Goal: Task Accomplishment & Management: Use online tool/utility

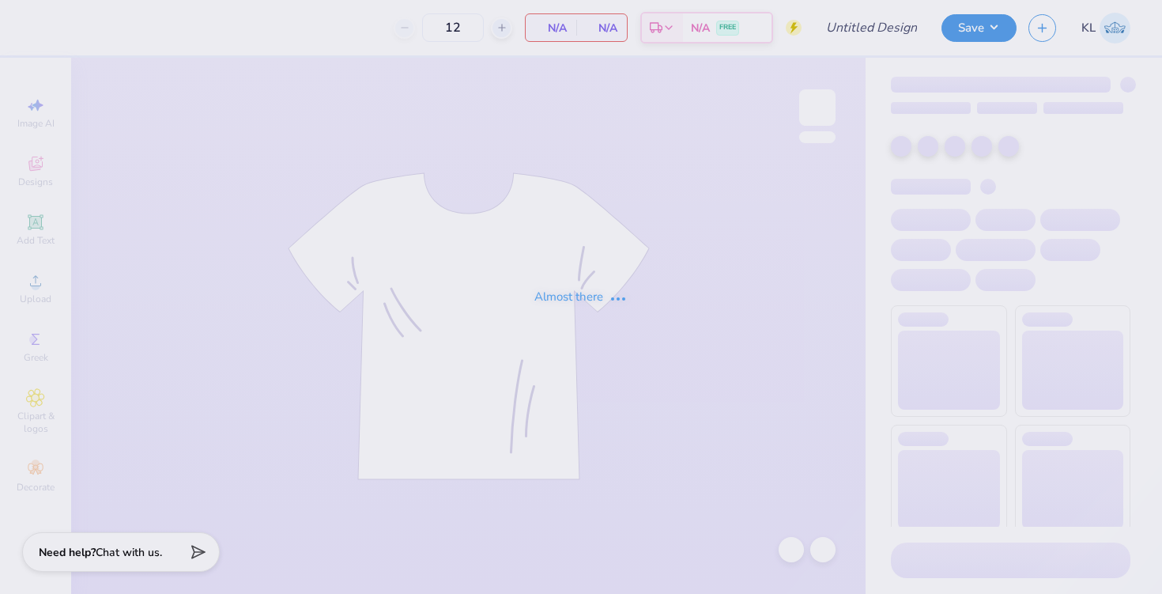
type input "KKG Sisterhood Retreat shirt"
type input "40"
type input "KKG Fall GAD Shirts"
type input "24"
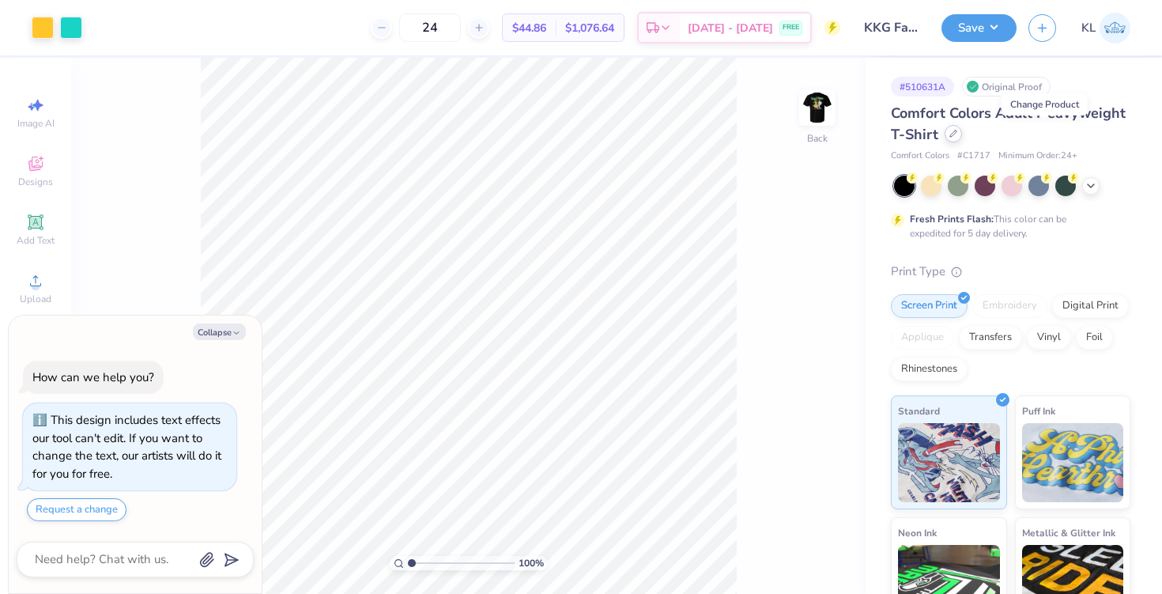
click at [956, 135] on icon at bounding box center [953, 133] width 6 height 6
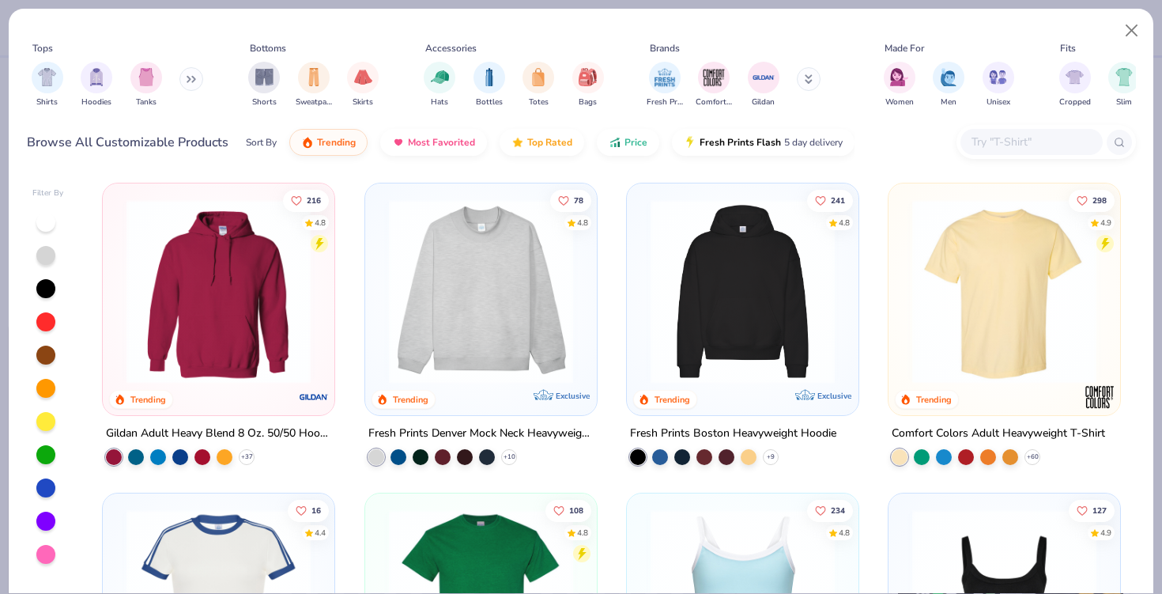
type textarea "x"
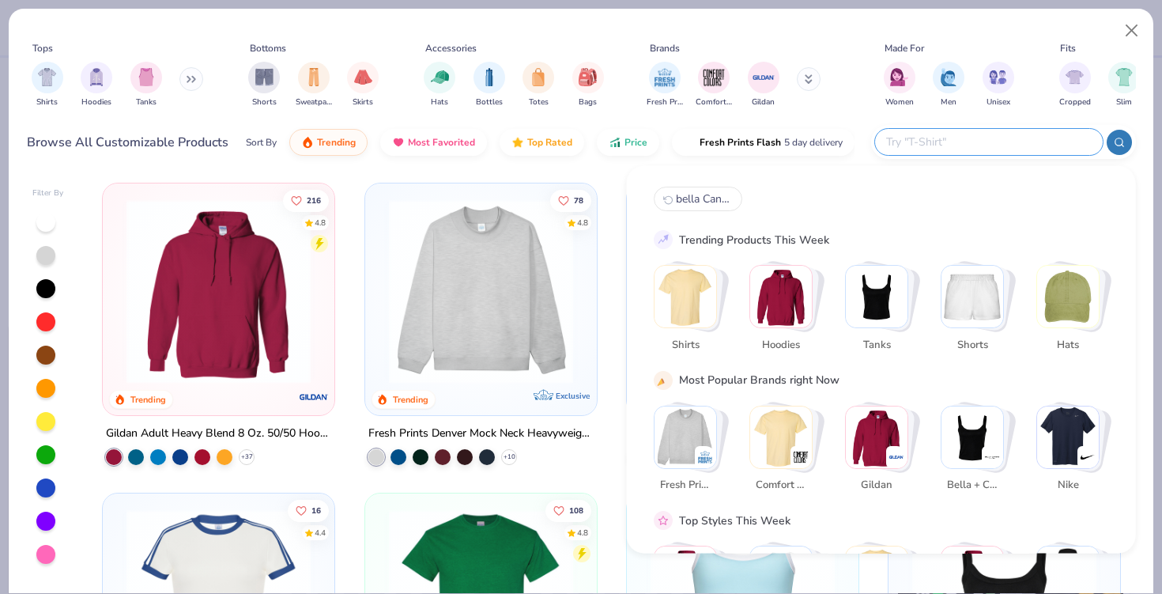
click at [1020, 147] on input "text" at bounding box center [987, 142] width 207 height 18
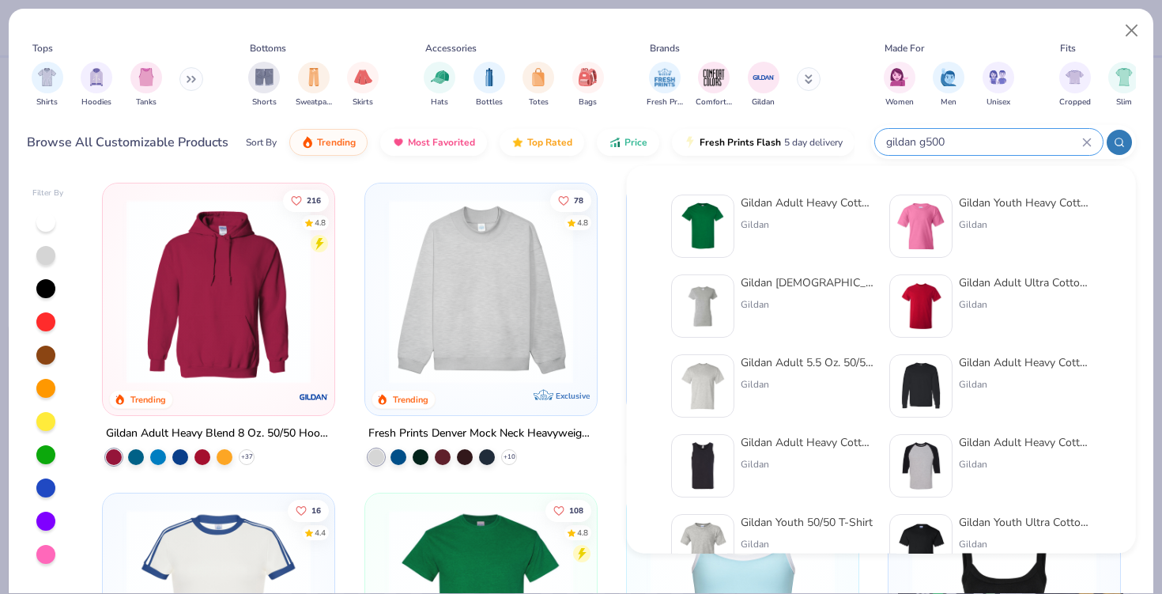
type input "gildan g500"
click at [828, 214] on div "Gildan Adult Heavy Cotton T-Shirt Gildan" at bounding box center [807, 225] width 133 height 63
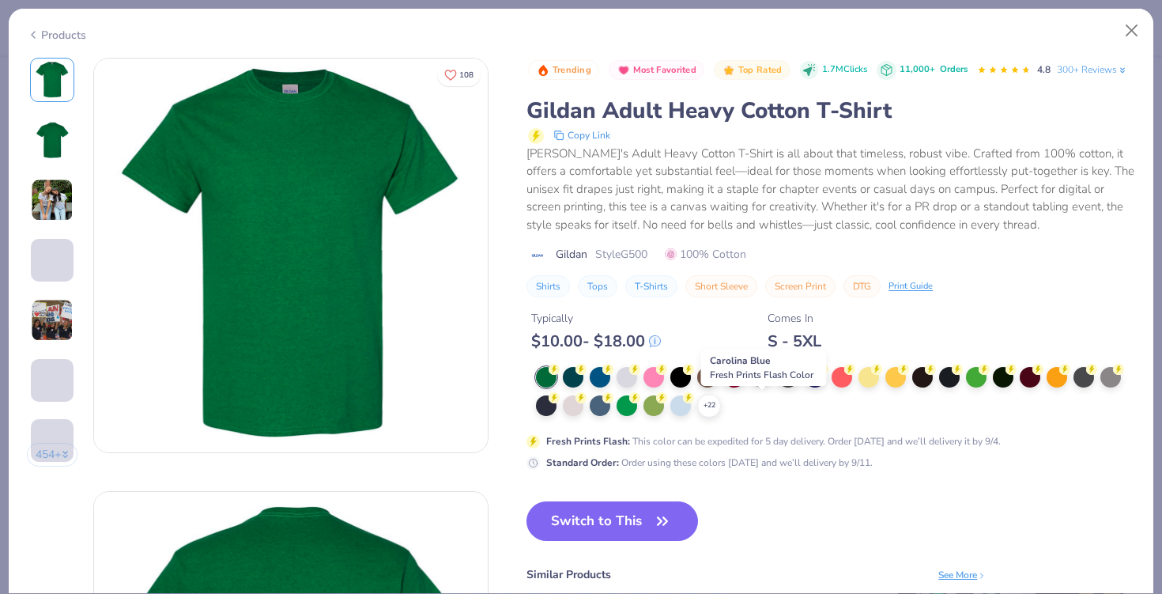
click at [560, 375] on circle at bounding box center [554, 369] width 11 height 11
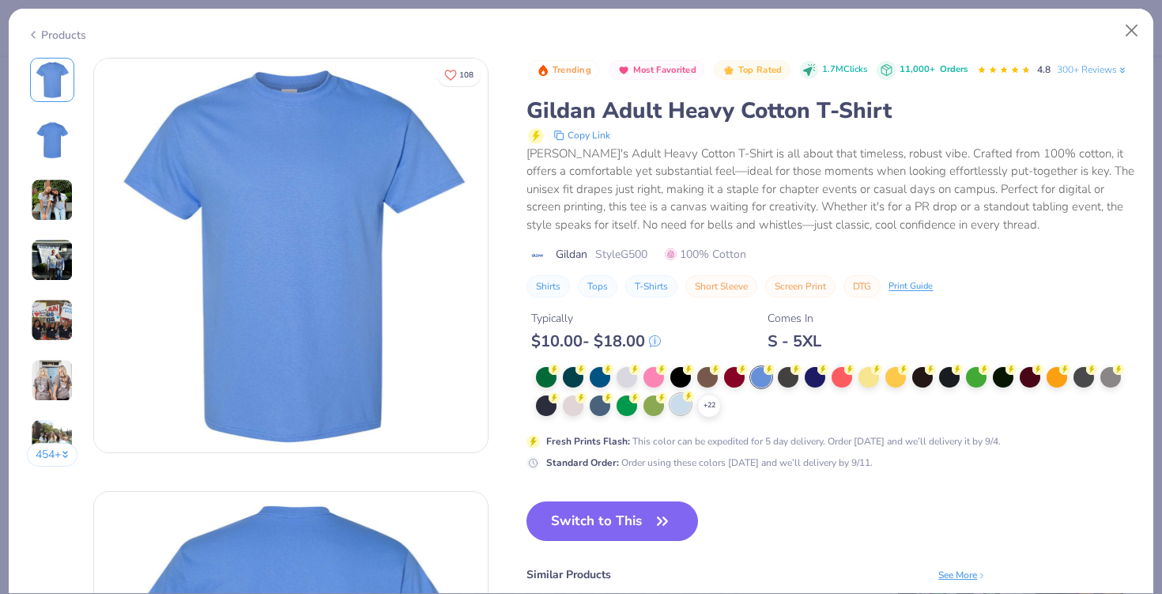
click at [680, 414] on div at bounding box center [680, 404] width 21 height 21
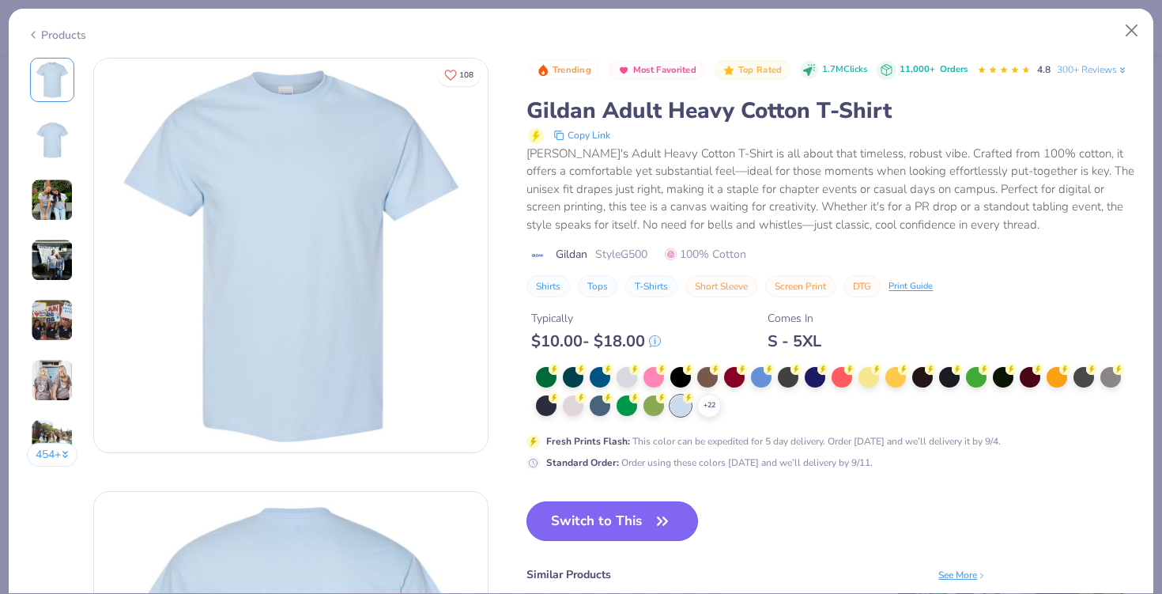
click at [615, 541] on button "Switch to This" at bounding box center [612, 521] width 172 height 40
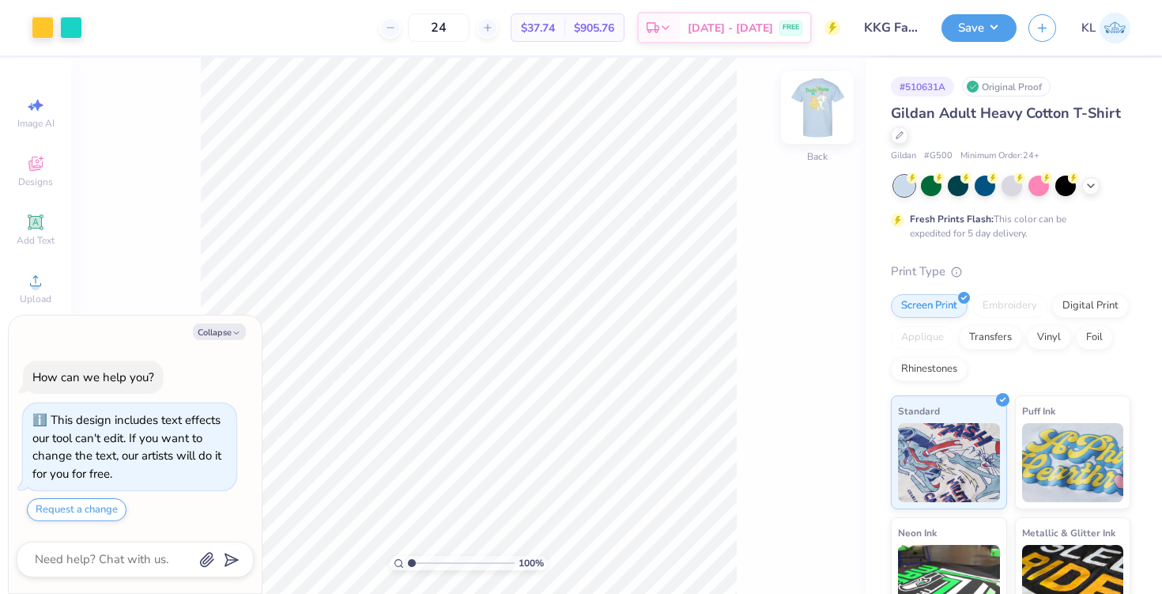
click at [809, 108] on img at bounding box center [817, 107] width 63 height 63
click at [808, 111] on img at bounding box center [817, 107] width 63 height 63
click at [808, 111] on img at bounding box center [817, 108] width 32 height 32
click at [157, 24] on div at bounding box center [156, 26] width 22 height 22
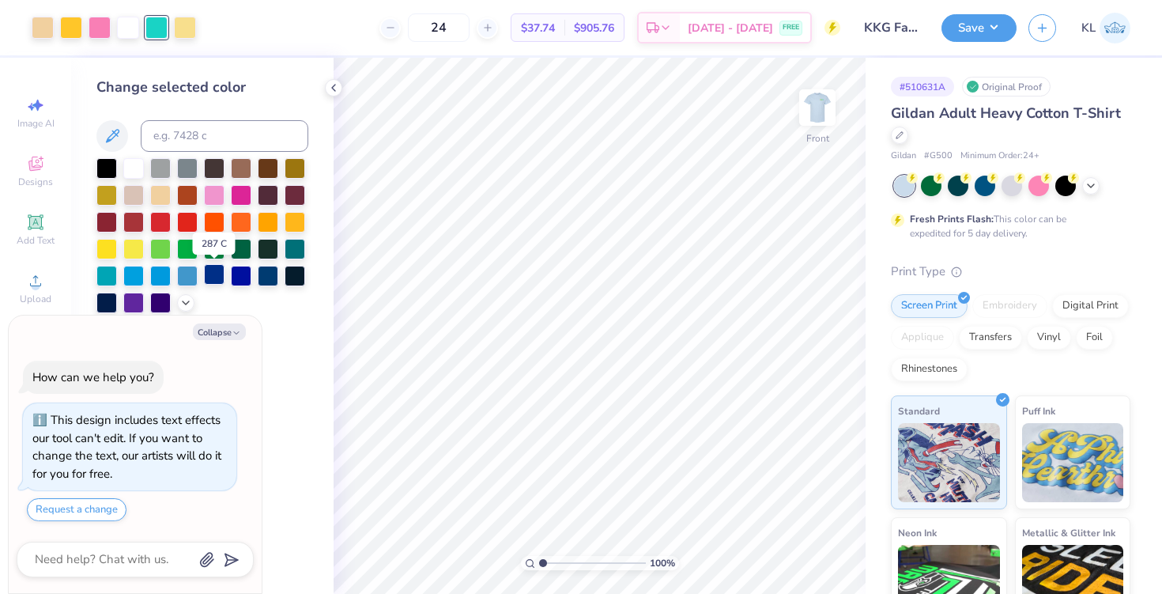
click at [214, 275] on div at bounding box center [214, 274] width 21 height 21
click at [237, 275] on div at bounding box center [241, 274] width 21 height 21
click at [161, 273] on div at bounding box center [160, 274] width 21 height 21
click at [188, 301] on icon at bounding box center [185, 301] width 13 height 13
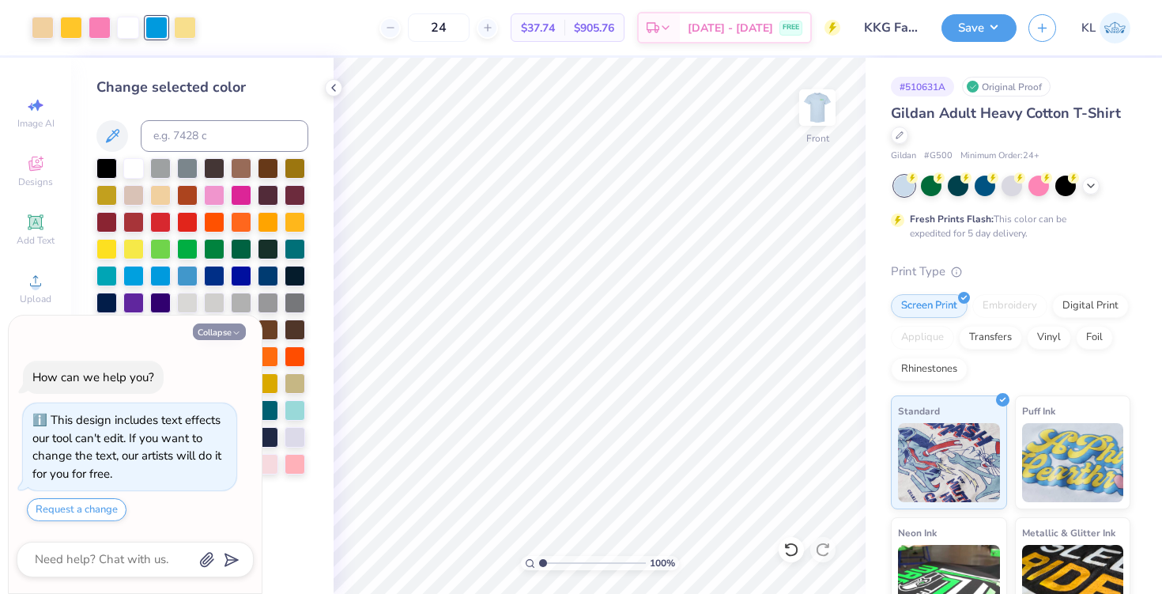
click at [234, 329] on icon "button" at bounding box center [236, 332] width 9 height 9
type textarea "x"
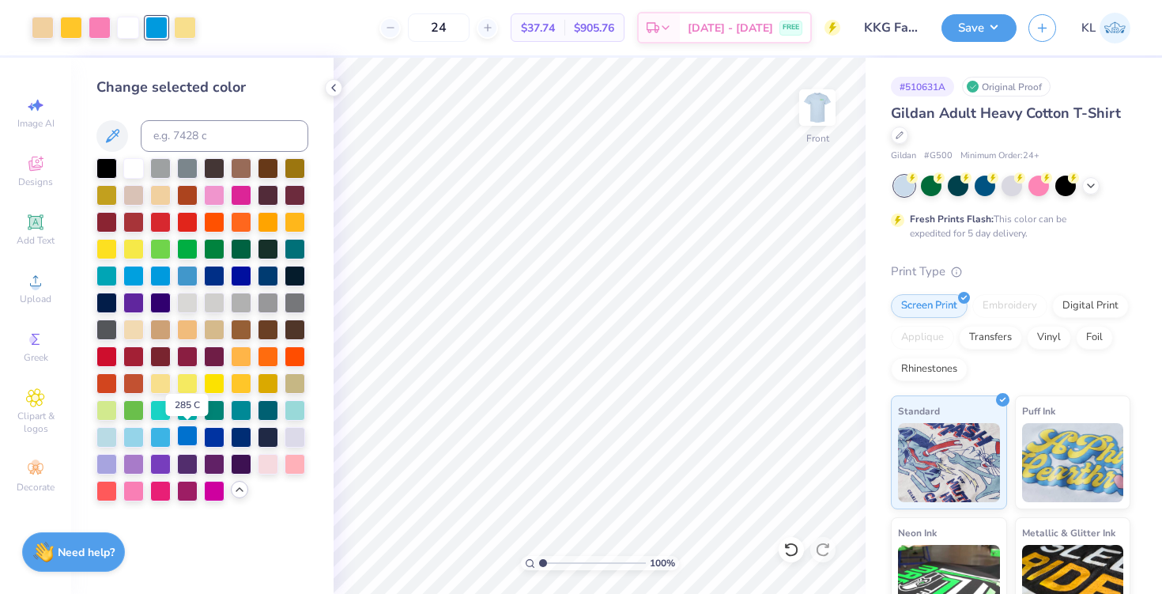
click at [186, 438] on div at bounding box center [187, 435] width 21 height 21
click at [134, 411] on div at bounding box center [133, 408] width 21 height 21
click at [210, 433] on div at bounding box center [214, 435] width 21 height 21
click at [295, 405] on div at bounding box center [295, 408] width 21 height 21
click at [188, 436] on div at bounding box center [187, 435] width 21 height 21
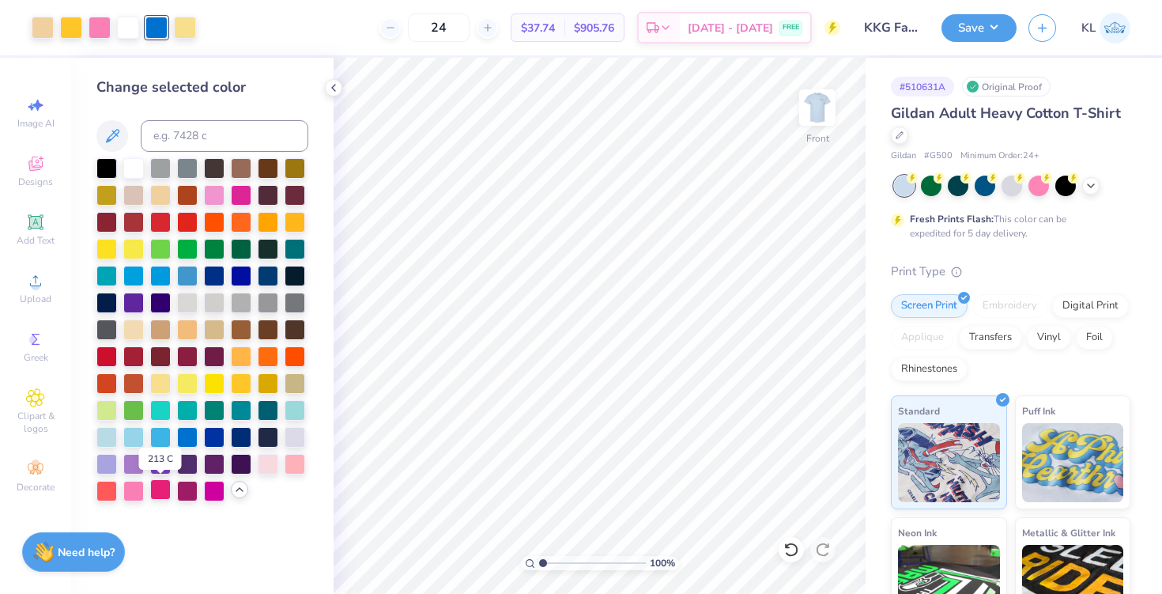
click at [164, 492] on div at bounding box center [160, 489] width 21 height 21
click at [140, 492] on div at bounding box center [133, 489] width 21 height 21
click at [161, 459] on div at bounding box center [160, 462] width 21 height 21
click at [820, 118] on img at bounding box center [817, 107] width 63 height 63
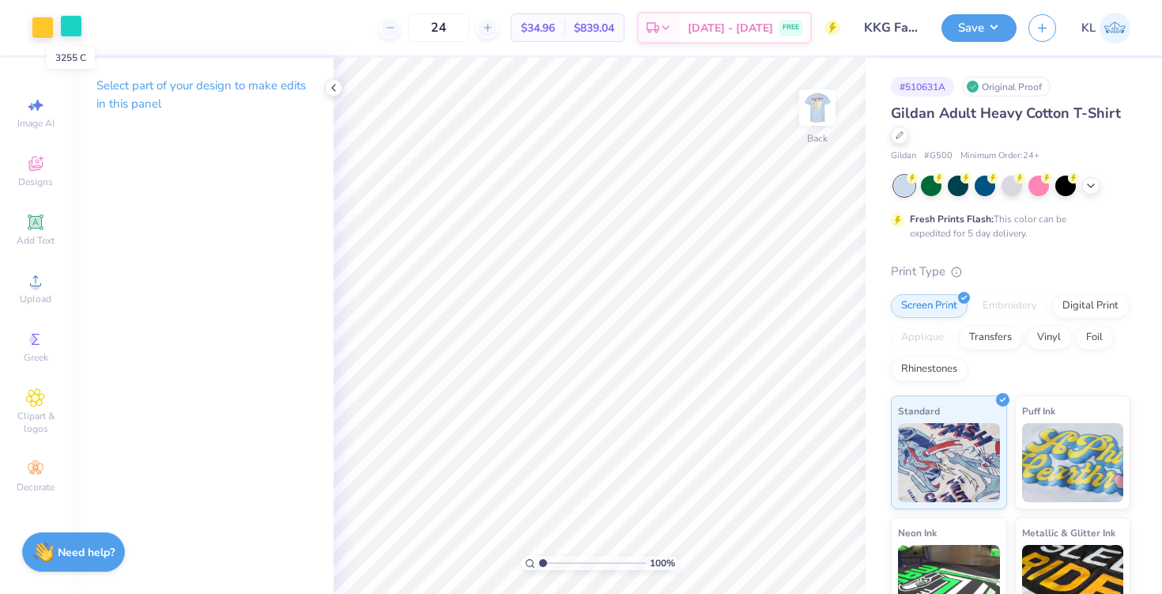
click at [74, 29] on div at bounding box center [71, 26] width 22 height 22
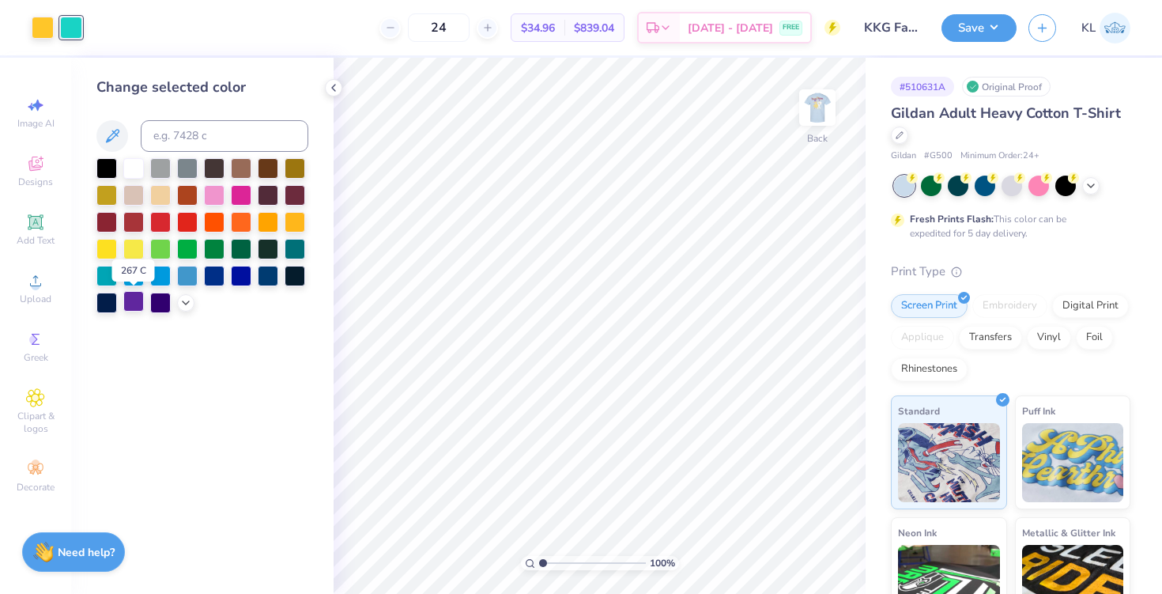
click at [139, 301] on div at bounding box center [133, 301] width 21 height 21
click at [813, 111] on img at bounding box center [817, 107] width 63 height 63
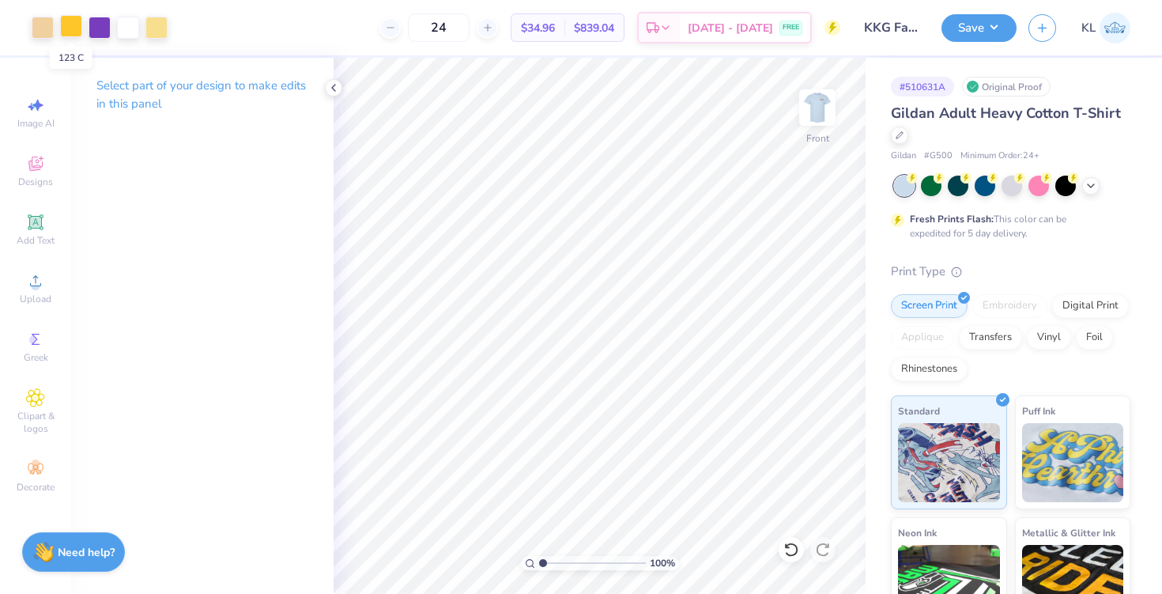
click at [68, 24] on div at bounding box center [71, 26] width 22 height 22
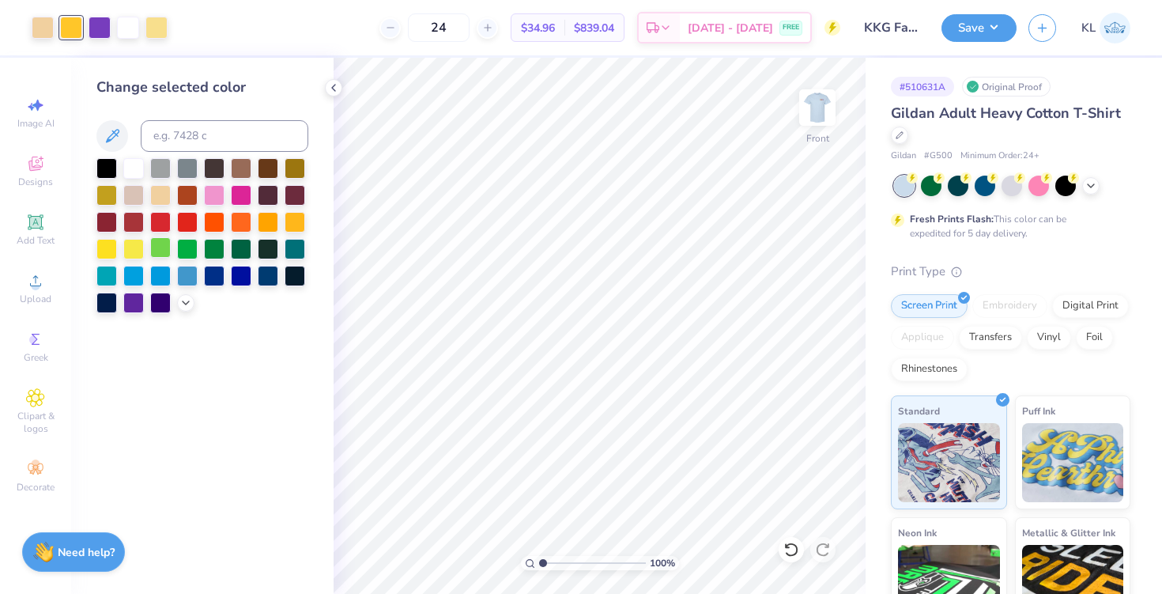
click at [166, 248] on div at bounding box center [160, 247] width 21 height 21
click at [194, 243] on div at bounding box center [187, 247] width 21 height 21
click at [219, 244] on div at bounding box center [214, 247] width 21 height 21
click at [169, 246] on div at bounding box center [160, 247] width 21 height 21
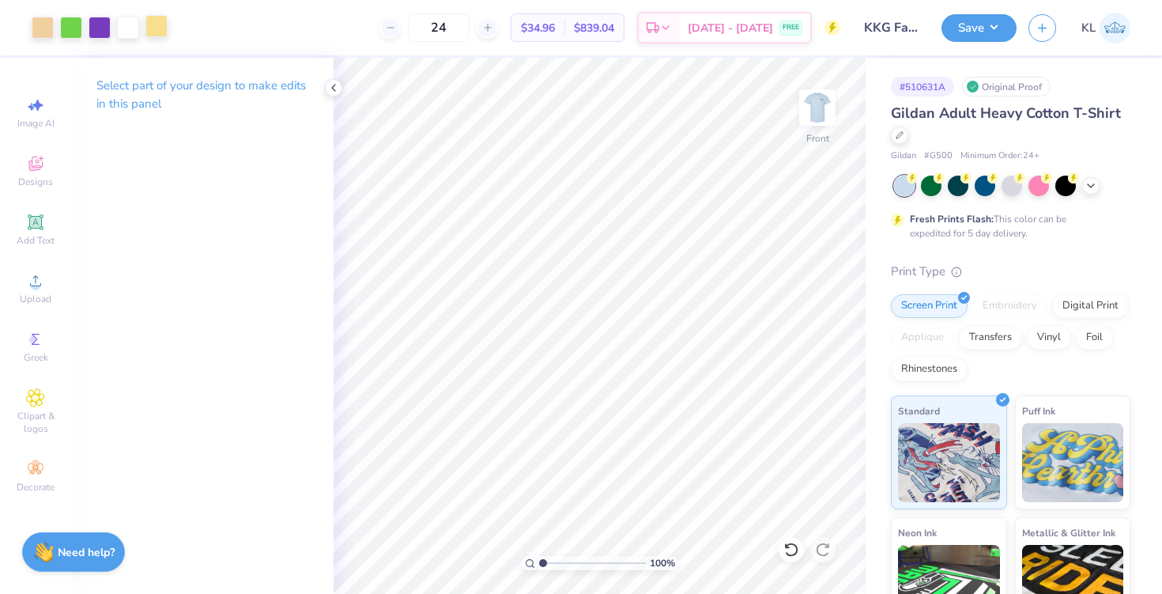
click at [165, 32] on div at bounding box center [156, 26] width 22 height 22
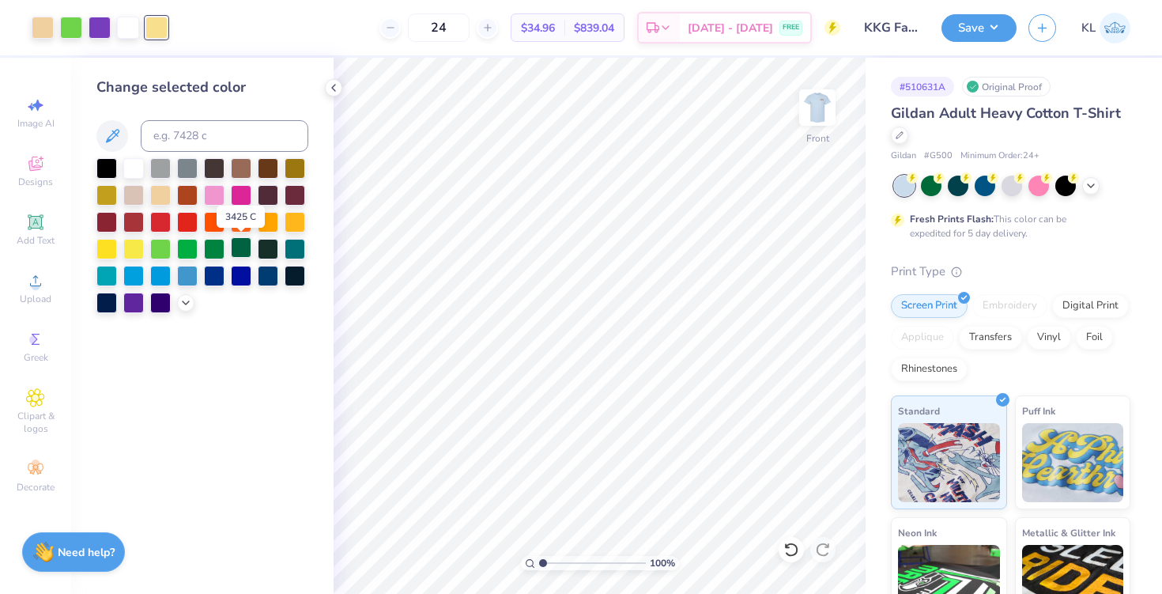
click at [239, 247] on div at bounding box center [241, 247] width 21 height 21
click at [217, 247] on div at bounding box center [214, 247] width 21 height 21
click at [187, 249] on div at bounding box center [187, 247] width 21 height 21
click at [182, 305] on icon at bounding box center [185, 301] width 13 height 13
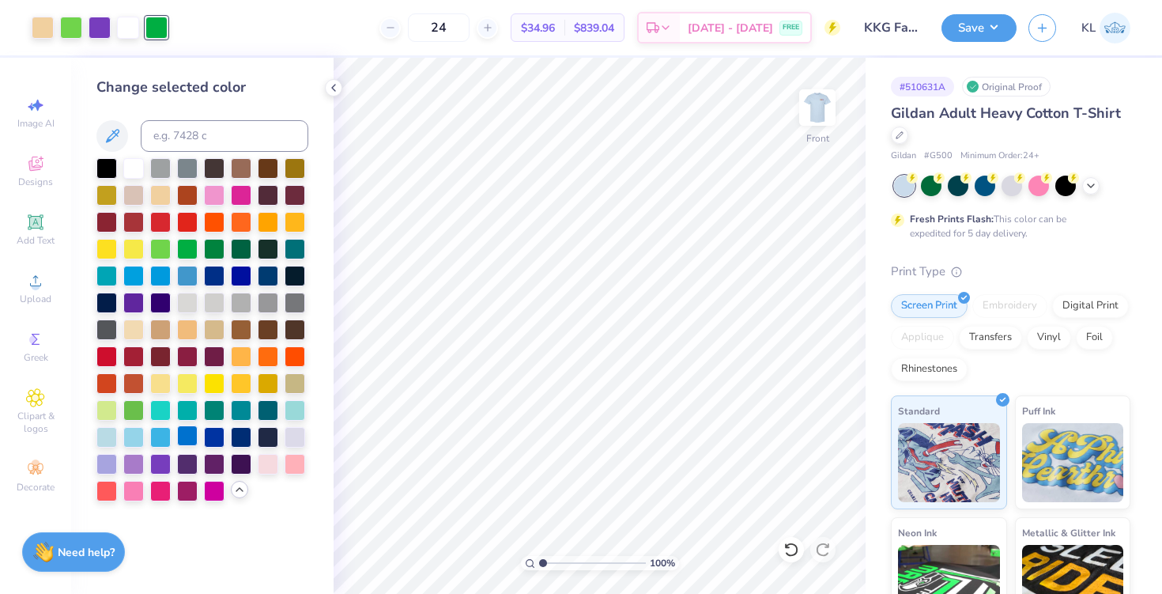
click at [190, 437] on div at bounding box center [187, 435] width 21 height 21
click at [294, 409] on div at bounding box center [295, 408] width 21 height 21
click at [243, 416] on div at bounding box center [241, 408] width 21 height 21
click at [817, 110] on img at bounding box center [817, 107] width 63 height 63
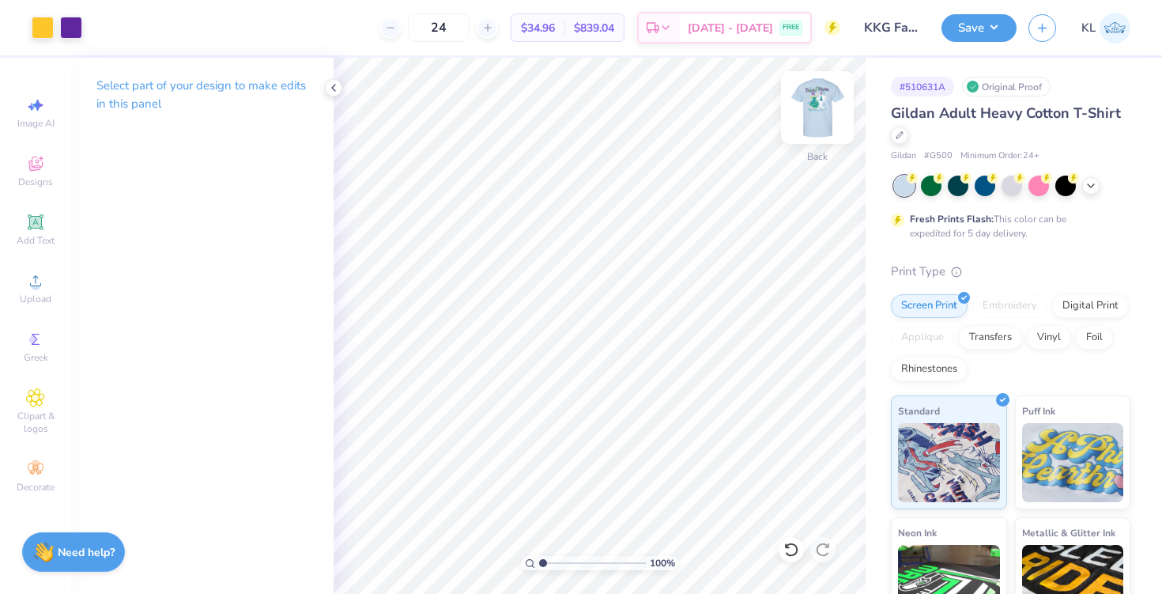
click at [815, 108] on img at bounding box center [817, 107] width 63 height 63
click at [815, 108] on img at bounding box center [817, 108] width 32 height 32
click at [828, 103] on img at bounding box center [817, 107] width 63 height 63
click at [47, 32] on div at bounding box center [43, 26] width 22 height 22
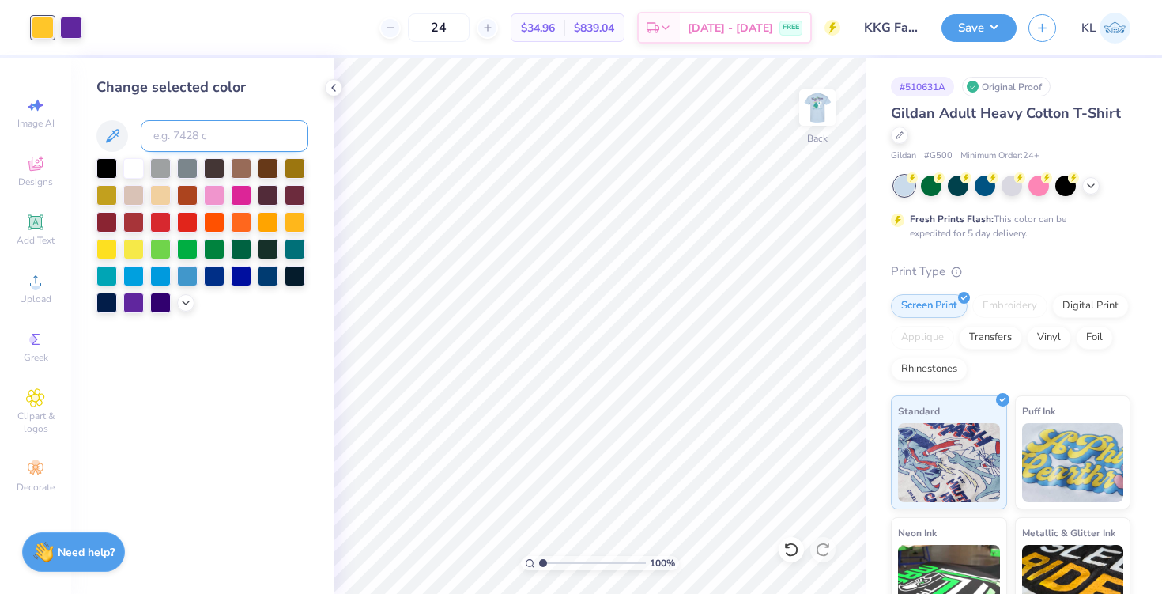
click at [205, 131] on input at bounding box center [225, 136] width 168 height 32
type input "7488"
click at [814, 97] on img at bounding box center [817, 107] width 63 height 63
click at [470, 32] on input "24" at bounding box center [439, 27] width 62 height 28
type input "2"
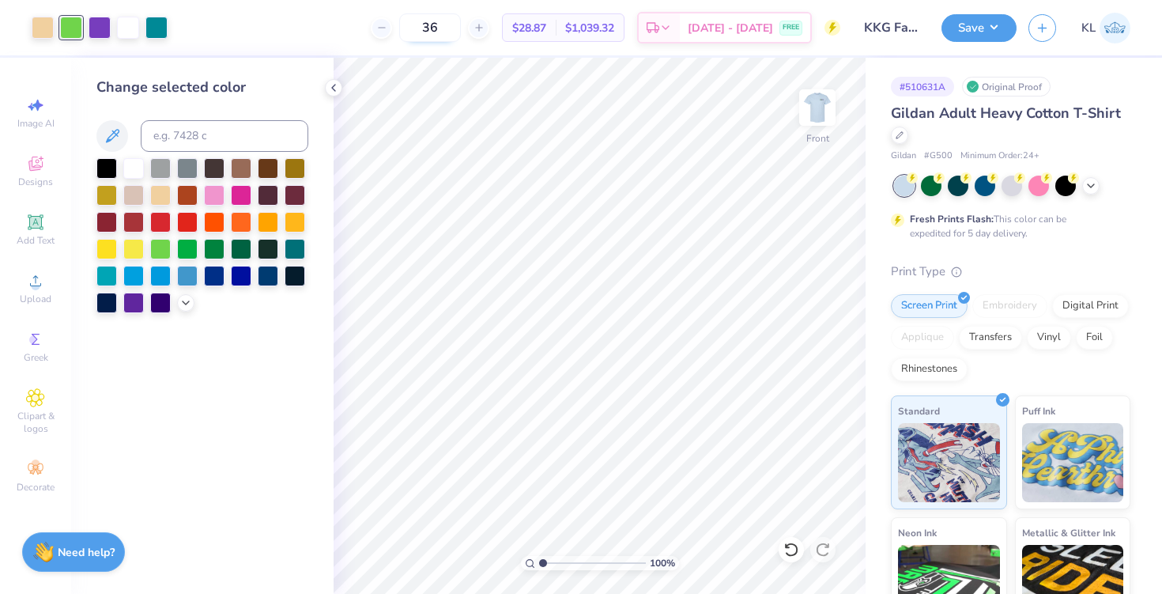
type input "3"
click at [802, 114] on img at bounding box center [817, 107] width 63 height 63
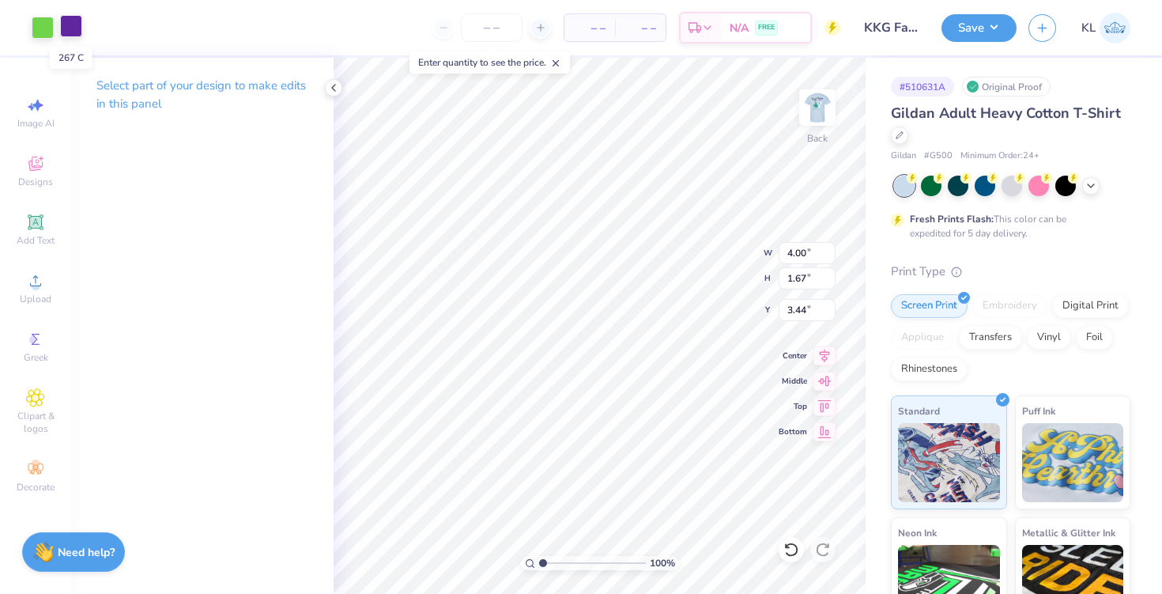
click at [75, 23] on div at bounding box center [71, 26] width 22 height 22
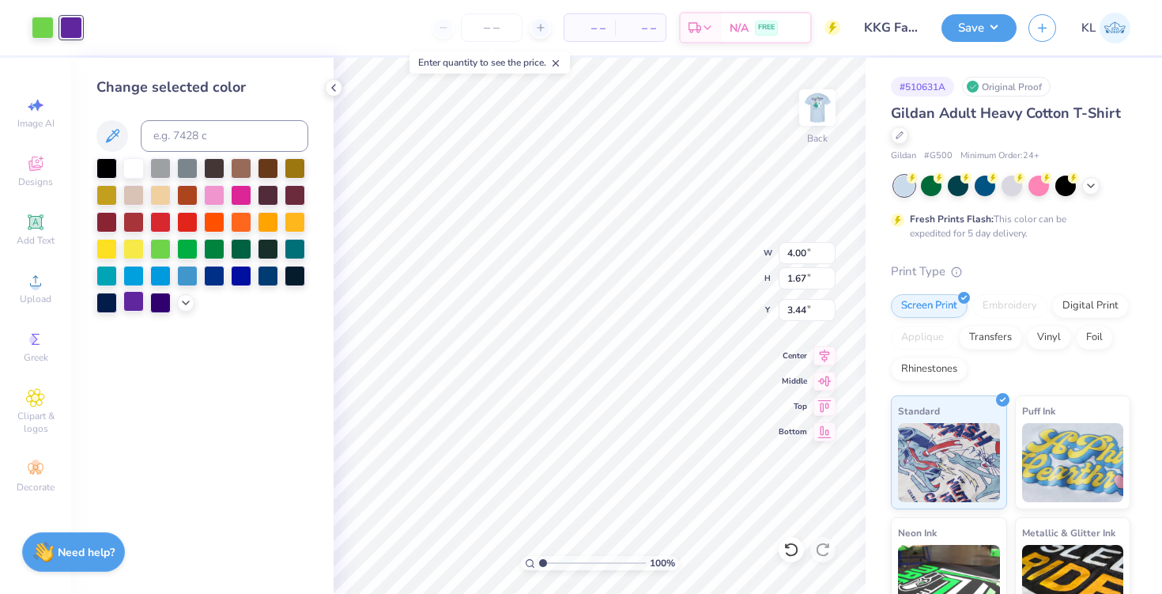
click at [130, 302] on div at bounding box center [133, 301] width 21 height 21
click at [42, 25] on div at bounding box center [43, 26] width 22 height 22
click at [138, 302] on div at bounding box center [133, 301] width 21 height 21
click at [130, 168] on div at bounding box center [133, 167] width 21 height 21
click at [791, 545] on icon at bounding box center [791, 549] width 16 height 16
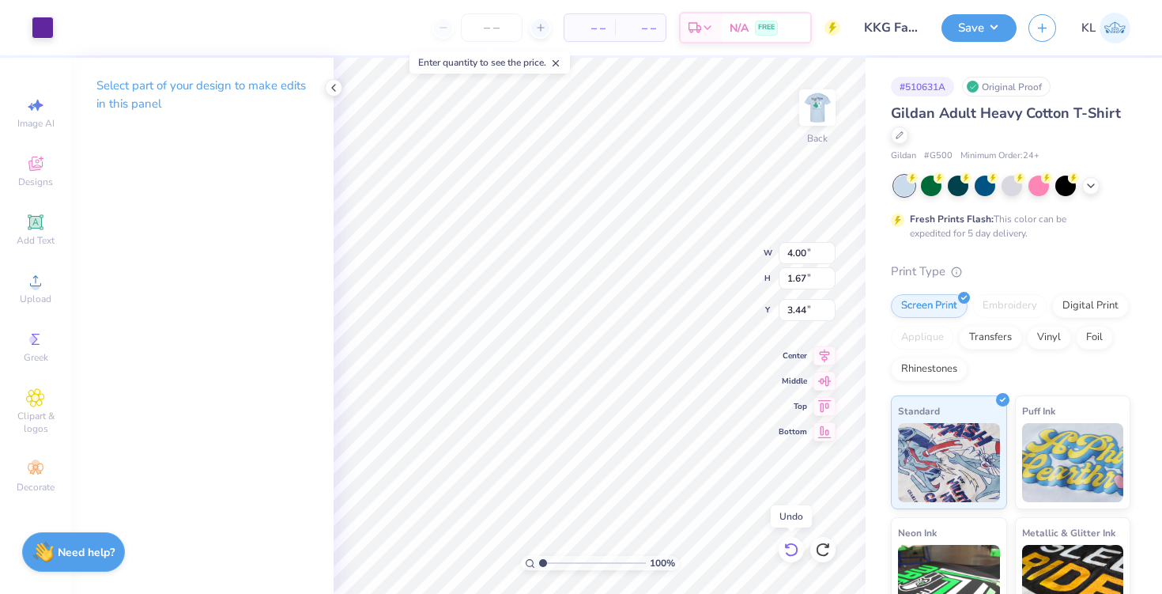
click at [791, 545] on icon at bounding box center [791, 549] width 16 height 16
click at [35, 28] on div at bounding box center [43, 26] width 22 height 22
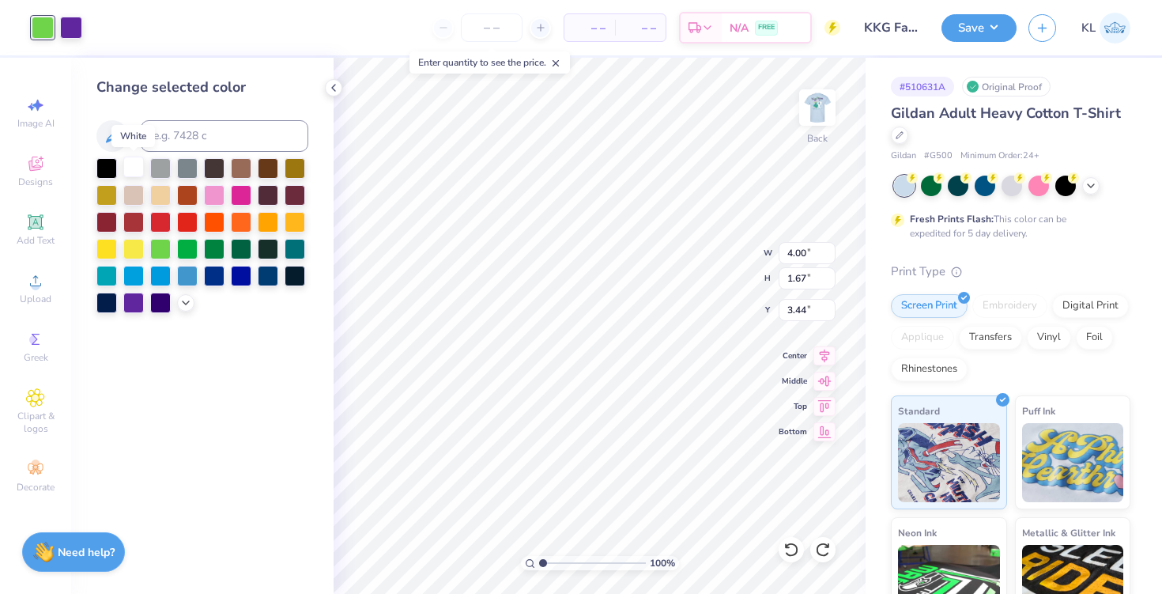
click at [136, 168] on div at bounding box center [133, 167] width 21 height 21
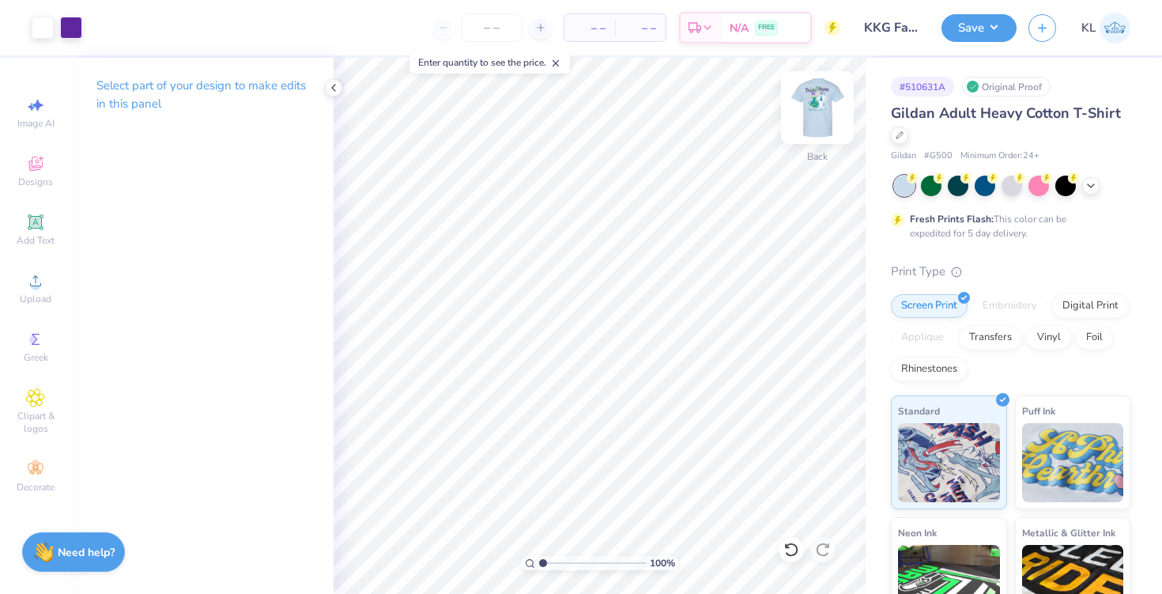
click at [820, 104] on img at bounding box center [817, 107] width 63 height 63
click at [74, 21] on div at bounding box center [71, 26] width 22 height 22
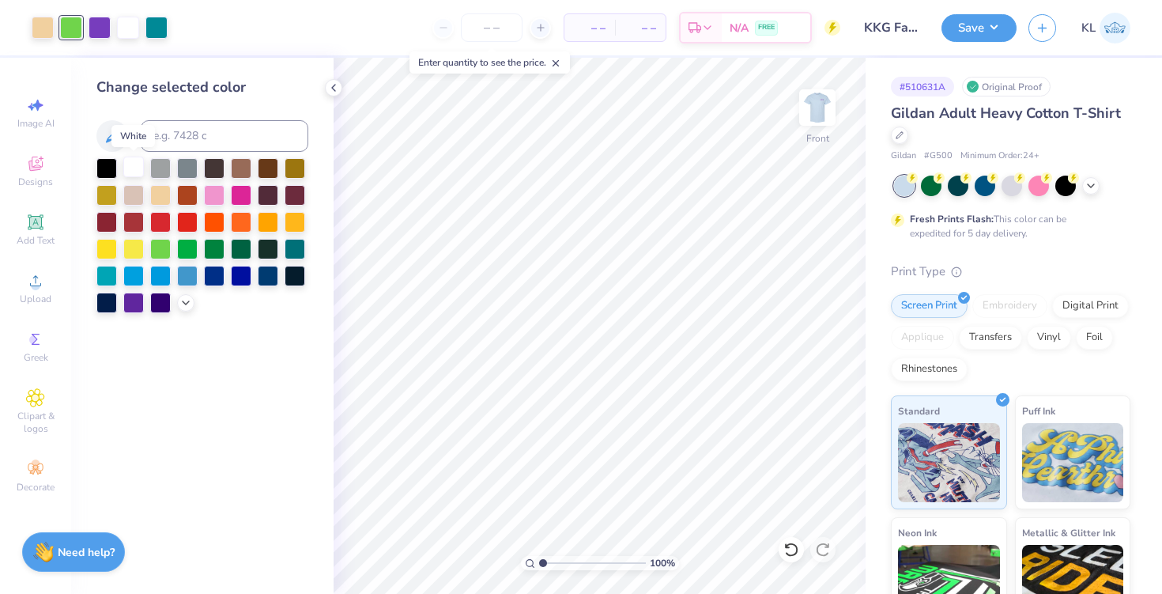
click at [137, 172] on div at bounding box center [133, 167] width 21 height 21
click at [157, 240] on div at bounding box center [160, 247] width 21 height 21
click at [487, 24] on input "number" at bounding box center [492, 27] width 62 height 28
type input "2"
type input "3"
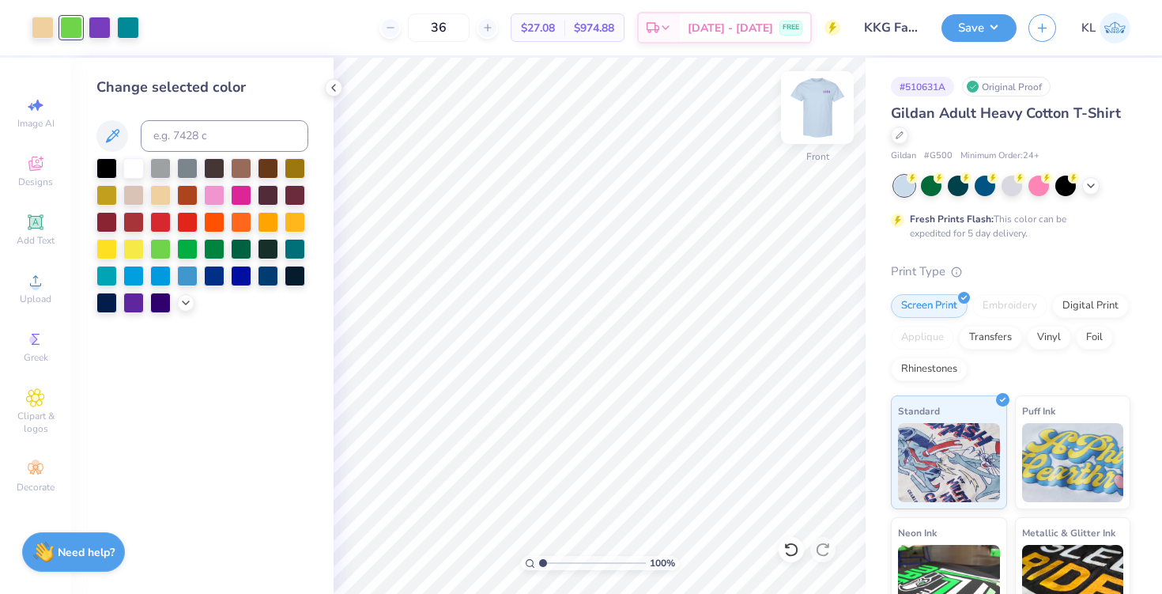
type input "36"
click at [813, 96] on img at bounding box center [817, 107] width 63 height 63
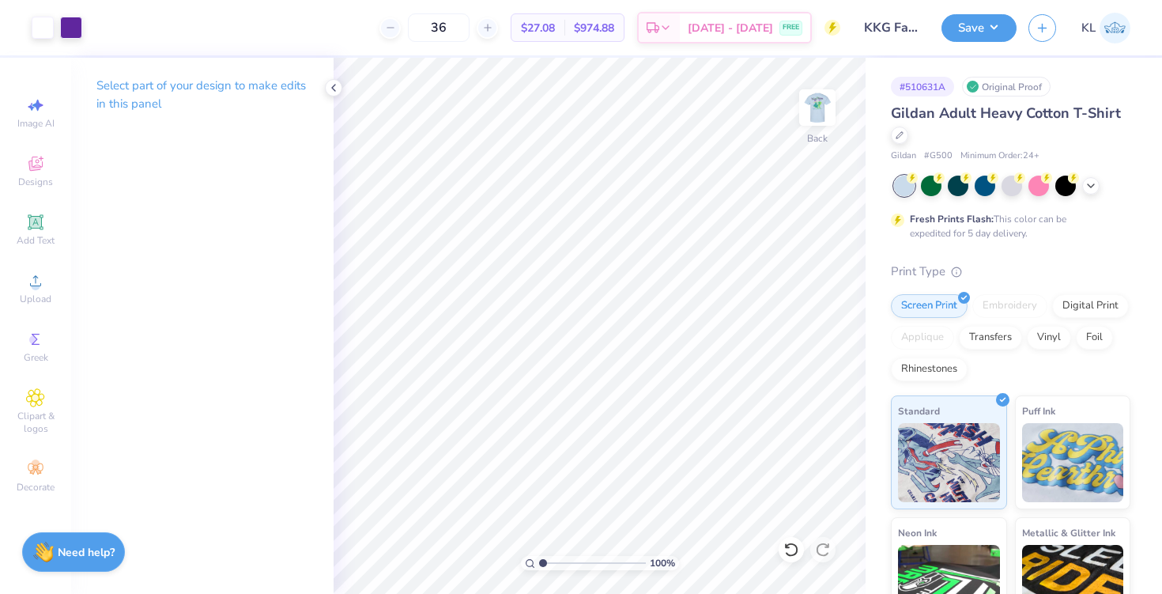
click at [813, 96] on img at bounding box center [817, 108] width 32 height 32
click at [74, 22] on div at bounding box center [71, 26] width 22 height 22
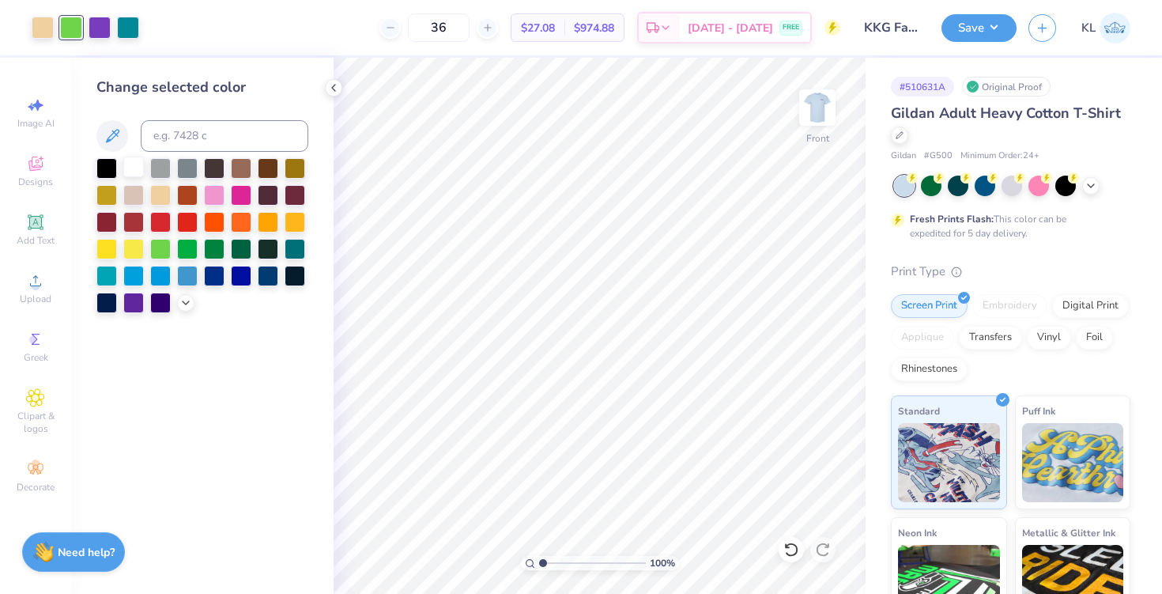
click at [130, 167] on div at bounding box center [133, 167] width 21 height 21
click at [828, 103] on img at bounding box center [817, 107] width 63 height 63
click at [186, 242] on div at bounding box center [187, 247] width 21 height 21
click at [825, 108] on img at bounding box center [817, 107] width 63 height 63
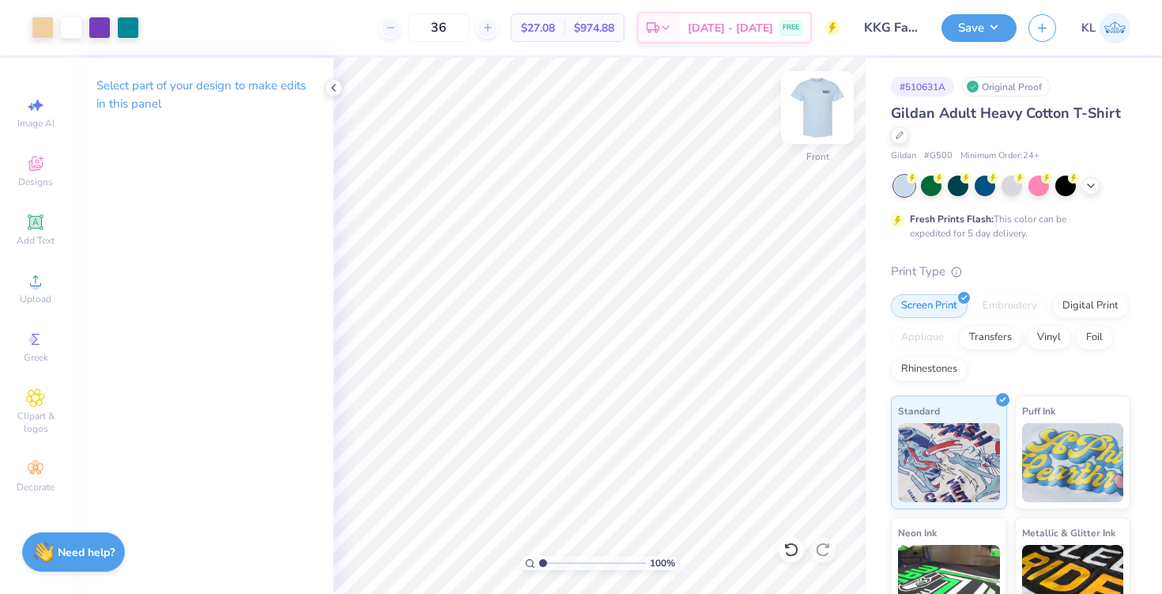
click at [824, 116] on img at bounding box center [817, 107] width 63 height 63
click at [47, 27] on div at bounding box center [43, 26] width 22 height 22
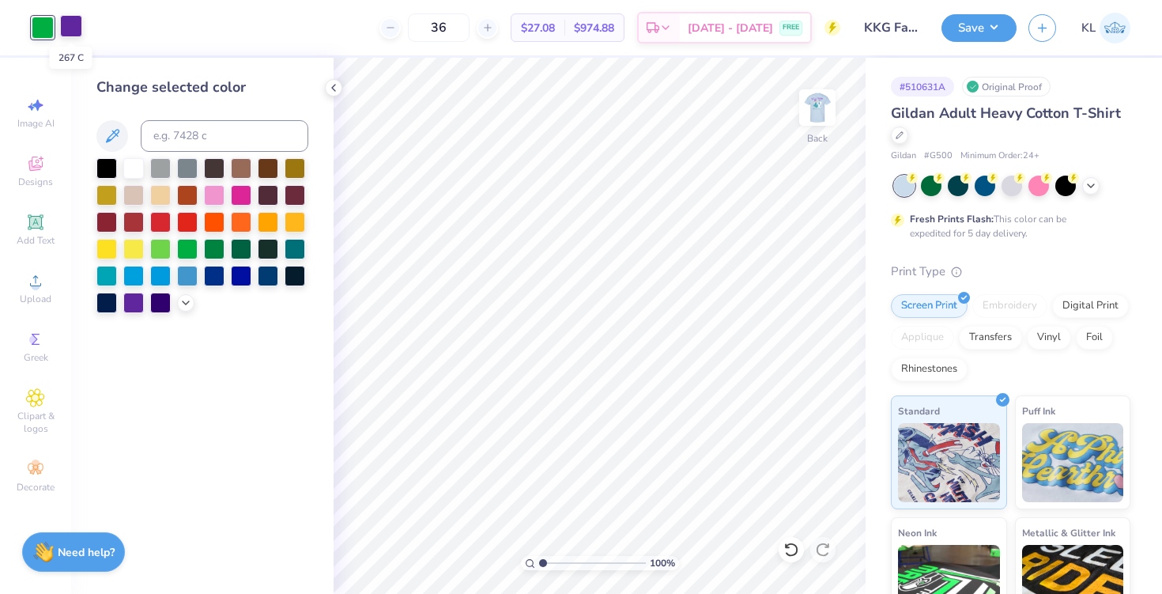
click at [66, 27] on div at bounding box center [71, 26] width 22 height 22
click at [36, 22] on div at bounding box center [43, 26] width 22 height 22
click at [136, 304] on div at bounding box center [133, 301] width 21 height 21
click at [188, 379] on div "Change selected color" at bounding box center [202, 326] width 262 height 536
click at [809, 116] on img at bounding box center [817, 107] width 63 height 63
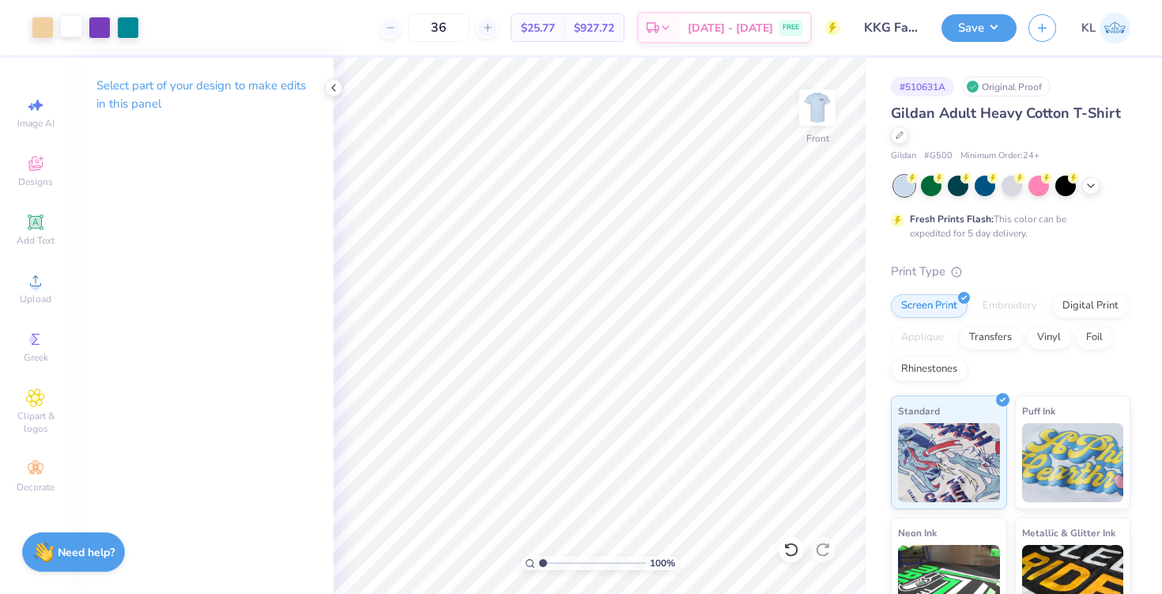
click at [81, 32] on div at bounding box center [71, 26] width 22 height 22
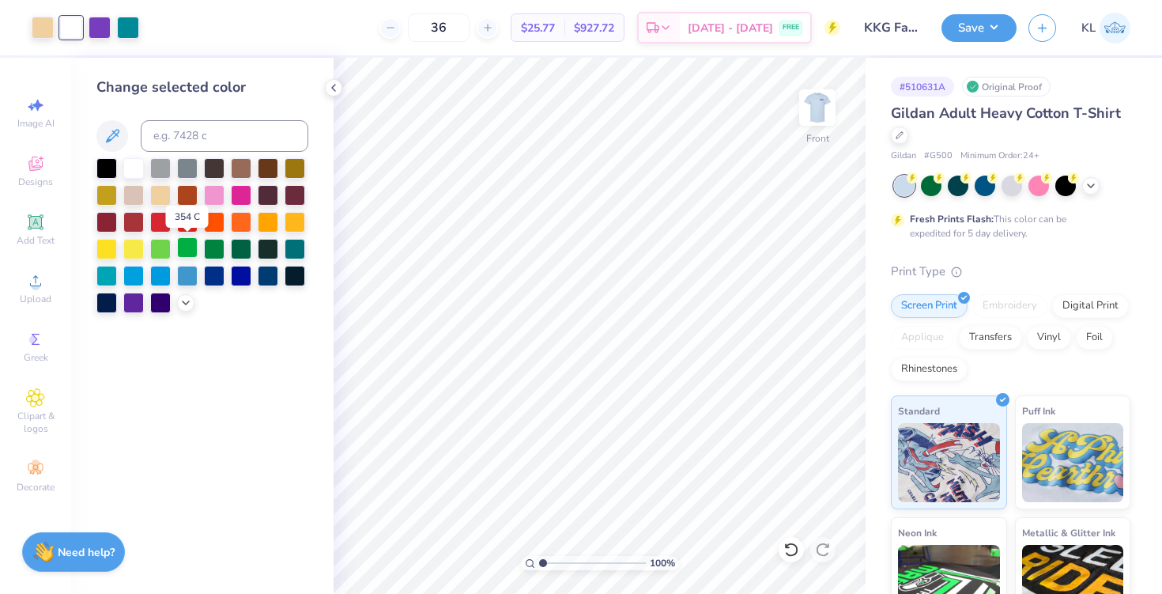
click at [189, 248] on div at bounding box center [187, 247] width 21 height 21
click at [823, 118] on img at bounding box center [817, 107] width 63 height 63
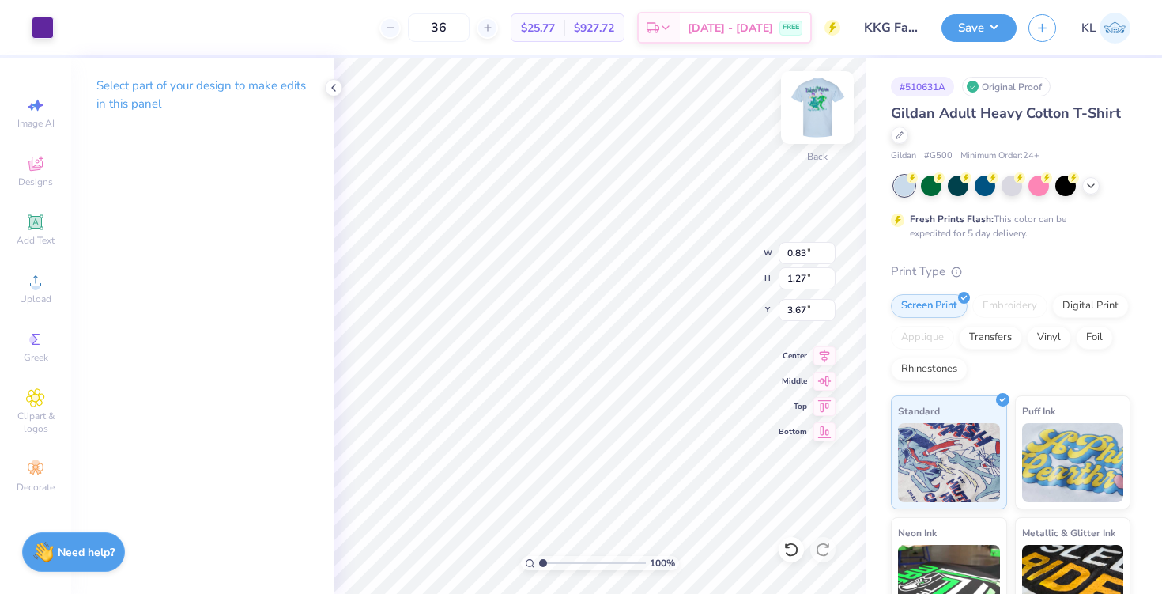
click at [813, 117] on img at bounding box center [817, 107] width 63 height 63
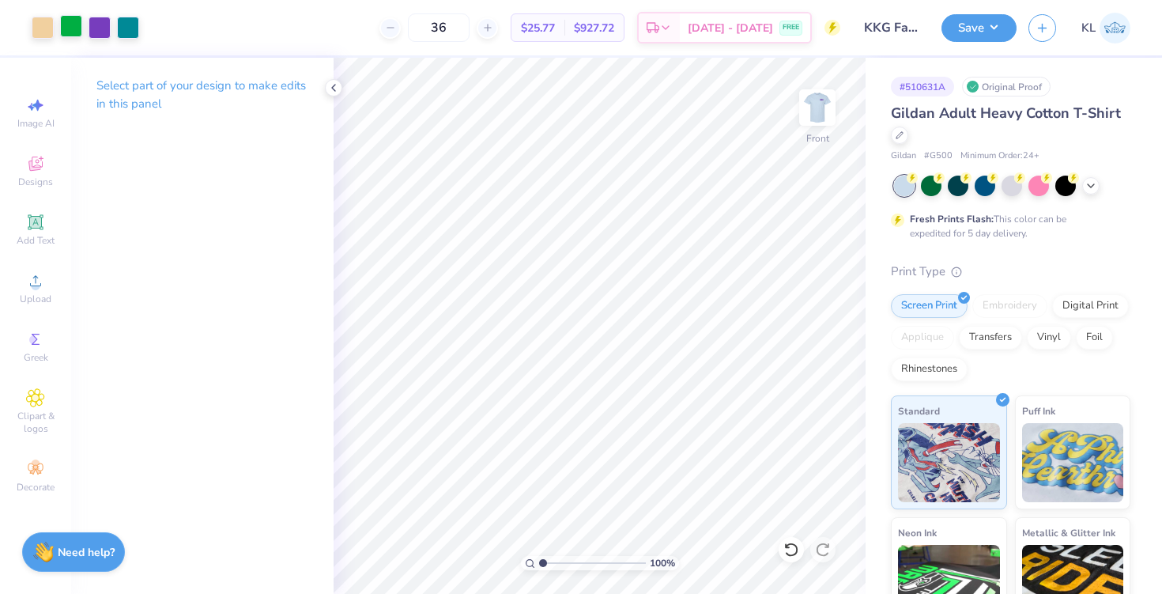
click at [71, 37] on div at bounding box center [71, 26] width 22 height 22
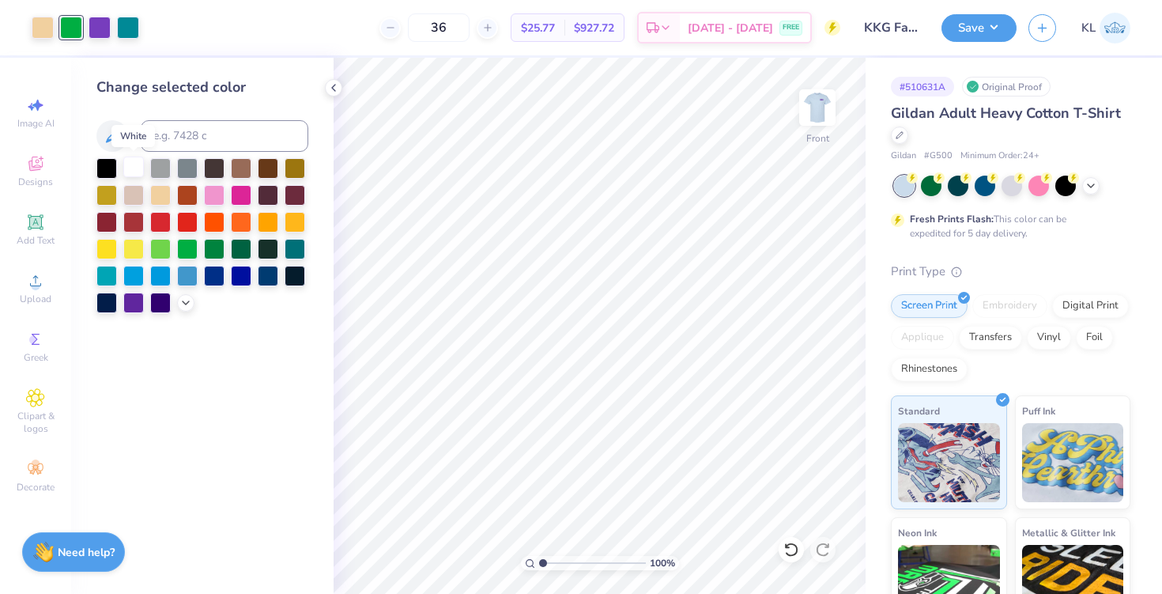
click at [128, 160] on div at bounding box center [133, 167] width 21 height 21
click at [185, 252] on div at bounding box center [187, 247] width 21 height 21
click at [266, 392] on div "Change selected color" at bounding box center [202, 326] width 262 height 536
click at [820, 100] on img at bounding box center [817, 107] width 63 height 63
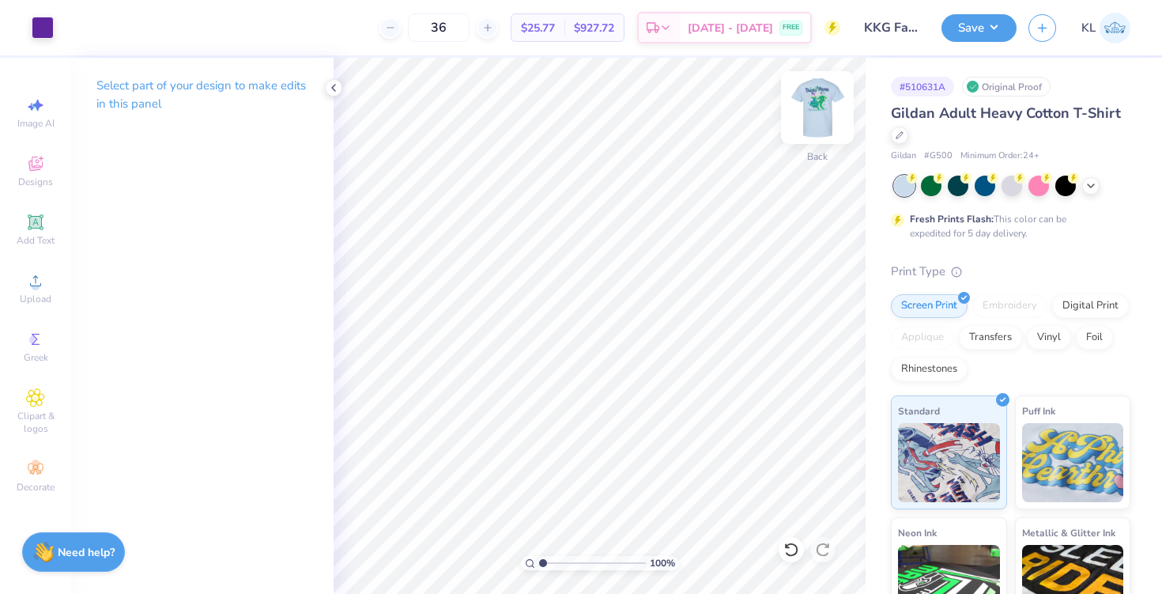
click at [824, 107] on img at bounding box center [817, 107] width 63 height 63
click at [824, 124] on img at bounding box center [817, 107] width 63 height 63
click at [815, 103] on img at bounding box center [817, 107] width 63 height 63
click at [818, 115] on img at bounding box center [817, 107] width 63 height 63
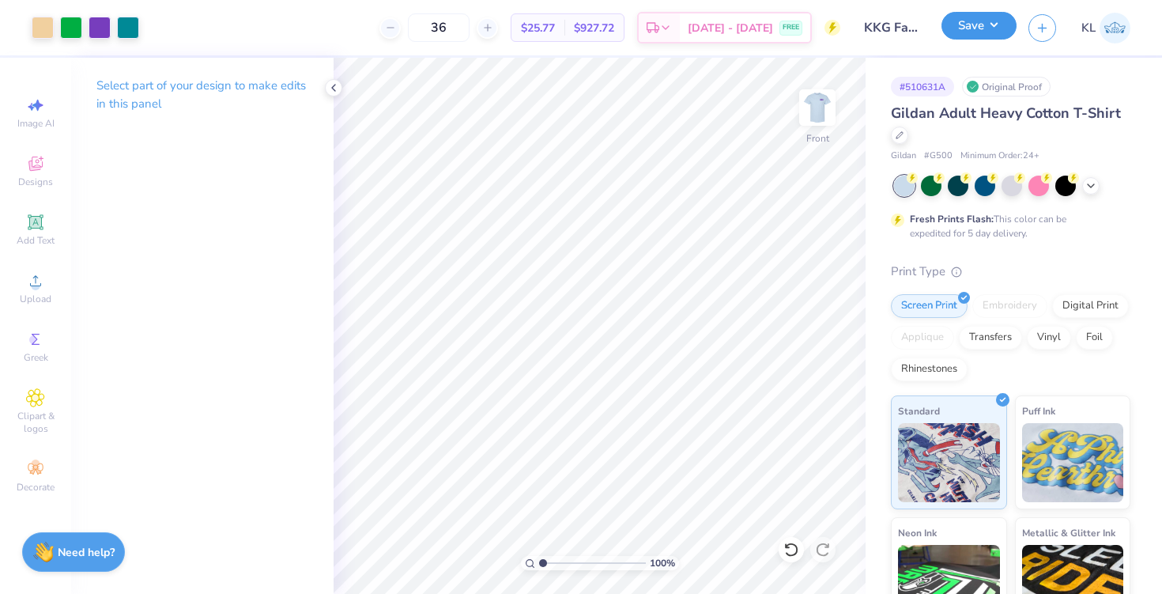
click at [966, 34] on button "Save" at bounding box center [978, 26] width 75 height 28
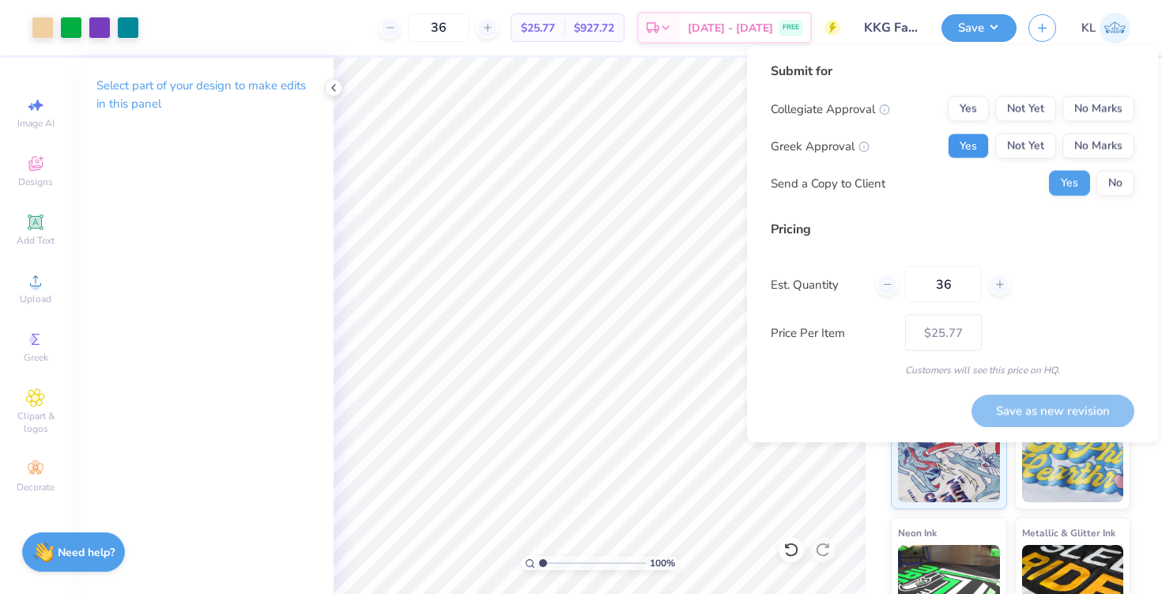
click at [980, 139] on button "Yes" at bounding box center [968, 146] width 41 height 25
click at [1090, 105] on button "No Marks" at bounding box center [1098, 108] width 72 height 25
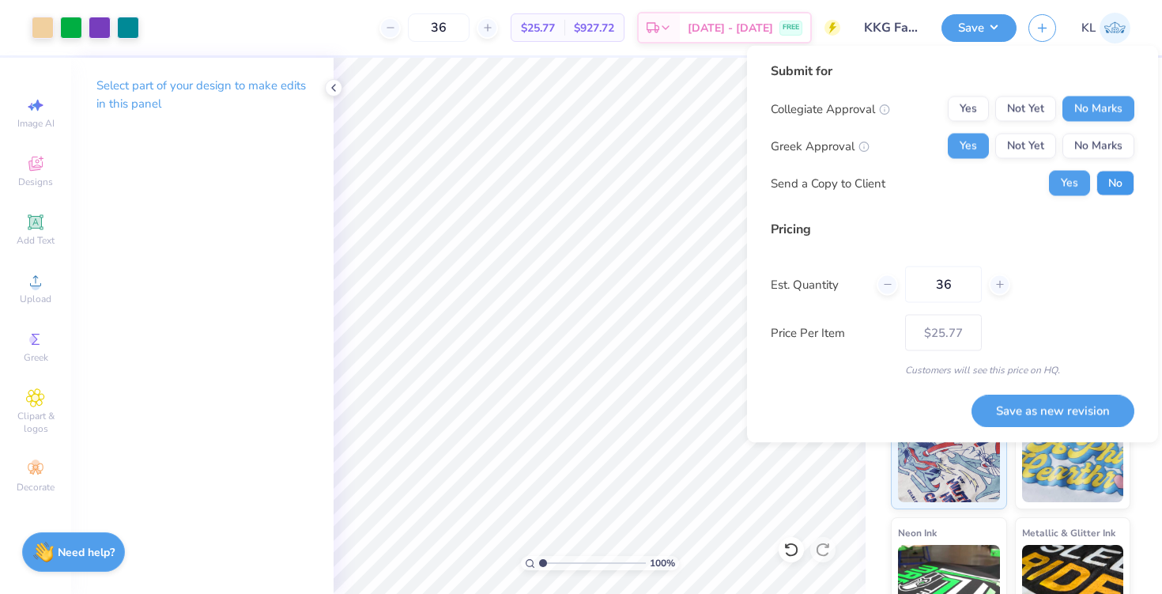
click at [1110, 178] on button "No" at bounding box center [1115, 183] width 38 height 25
click at [957, 281] on input "36" at bounding box center [943, 284] width 77 height 36
type input "3"
type input "0"
type input "02"
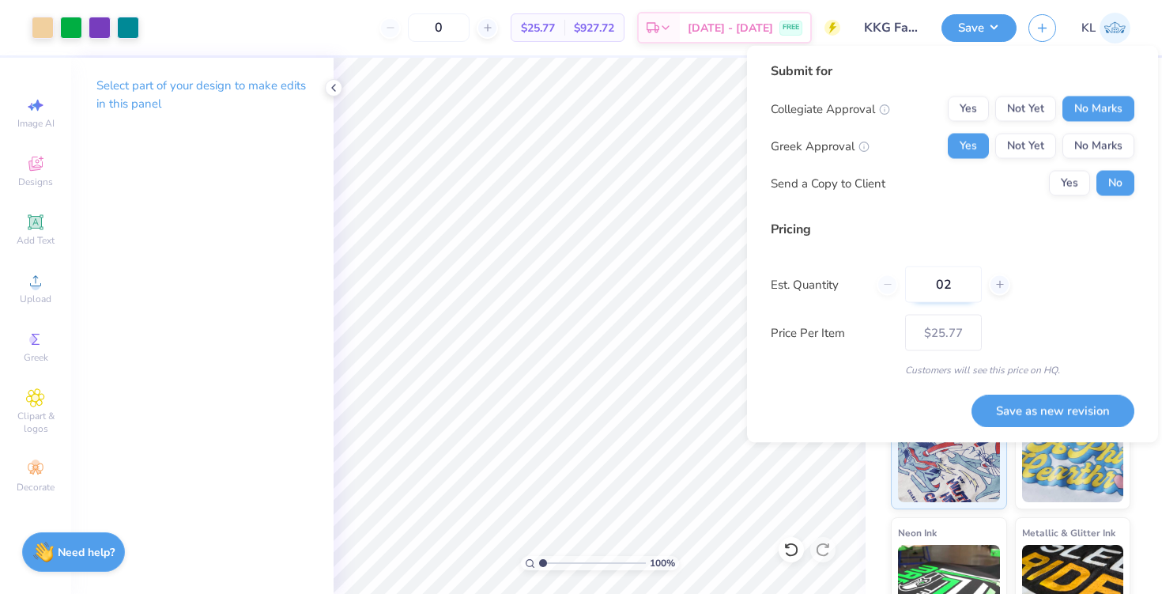
type input "2"
type input "0"
type input "024"
type input "24"
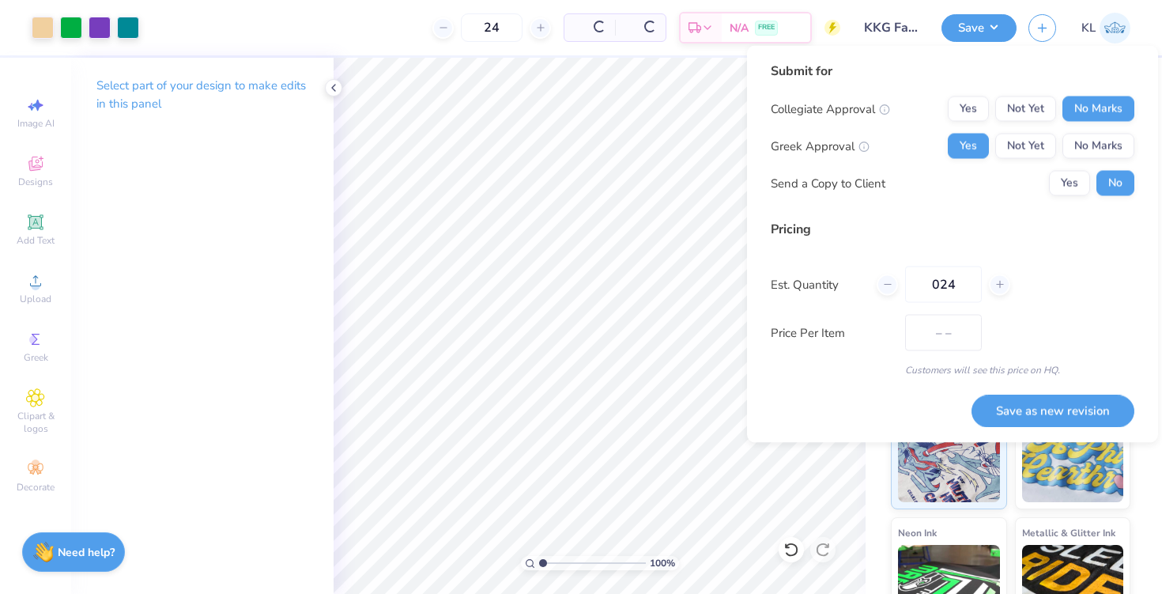
type input "$30.36"
click at [944, 285] on input "024" at bounding box center [943, 284] width 77 height 36
click at [965, 285] on input "024" at bounding box center [943, 284] width 77 height 36
type input "0"
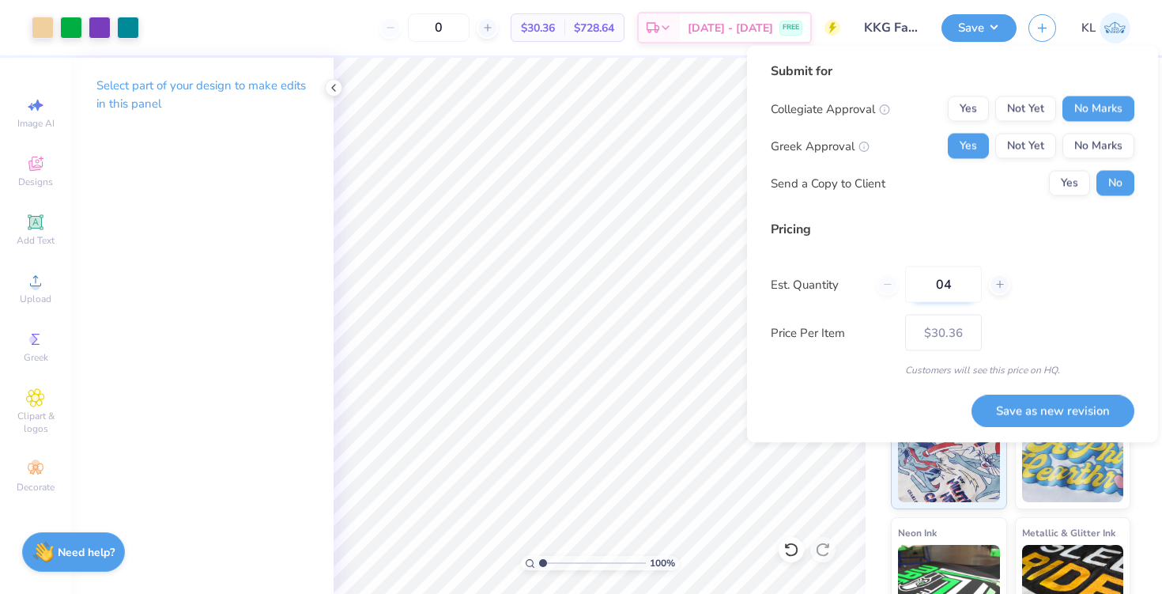
type input "048"
type input "48"
type input "$22.09"
type input "0"
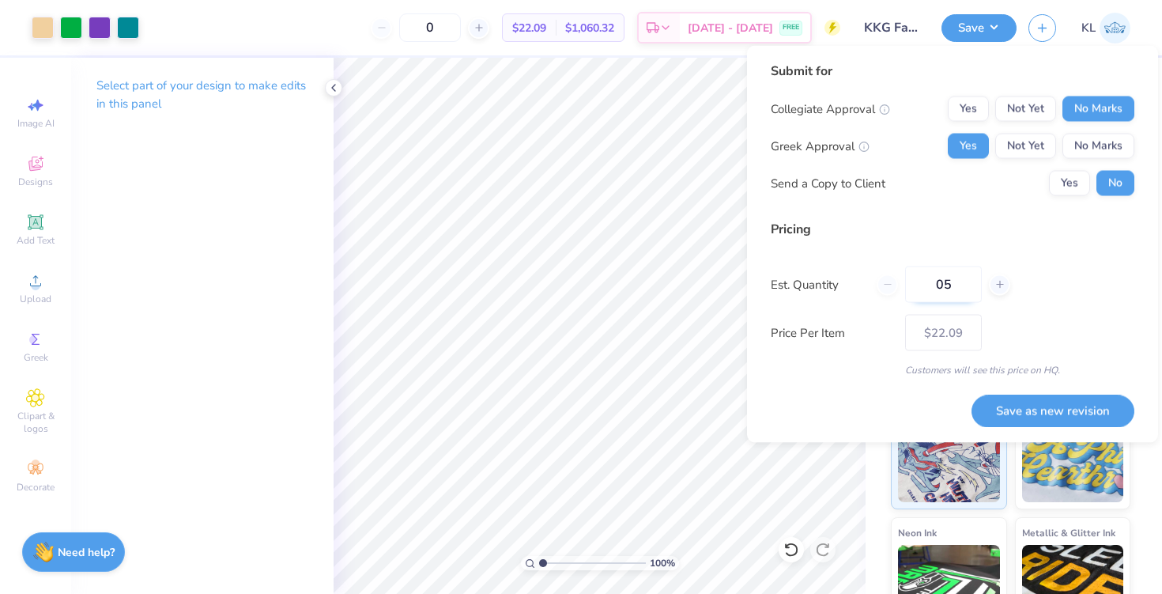
type input "056"
type input "56"
type input "$21.37"
type input "0"
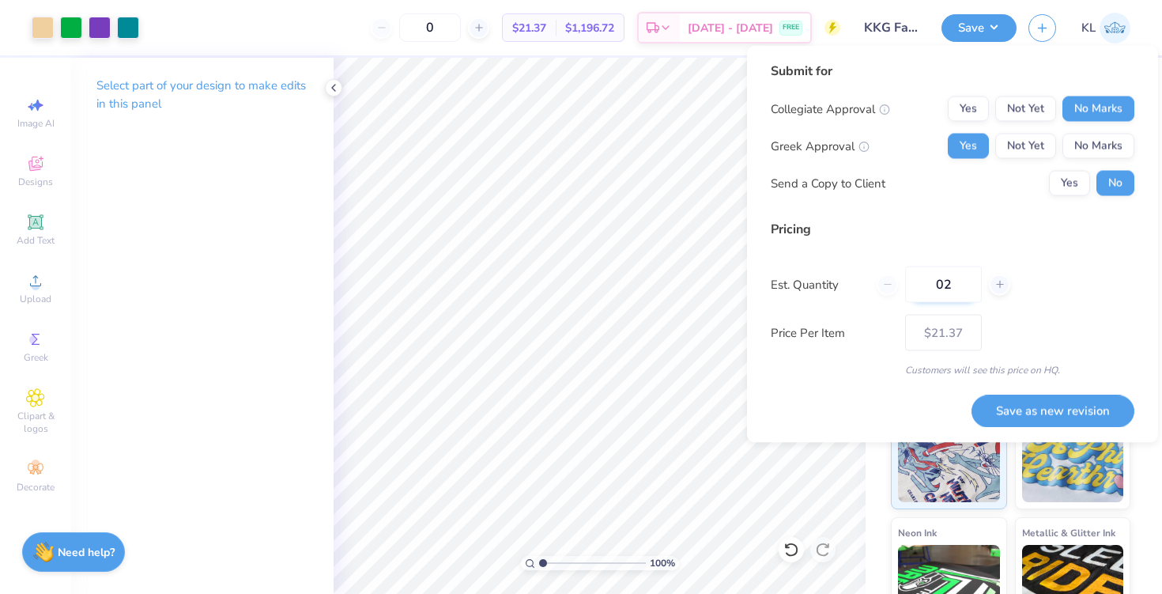
type input "024"
type input "24"
type input "$30.36"
type input "024"
click at [1027, 408] on button "Save as new revision" at bounding box center [1052, 410] width 163 height 32
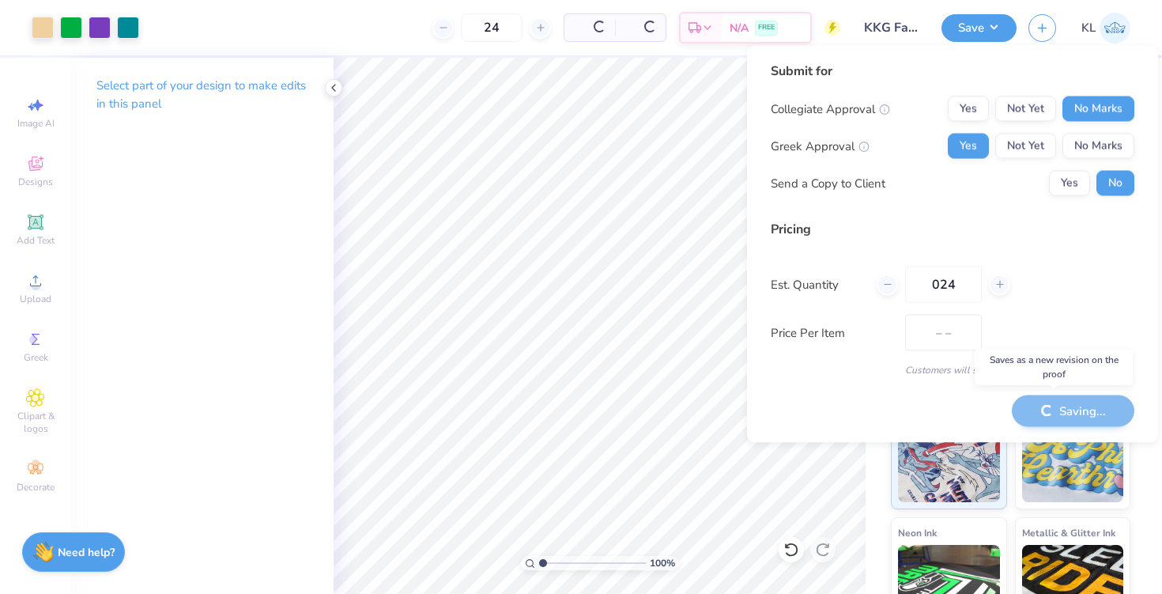
type input "$30.36"
